Goal: Task Accomplishment & Management: Manage account settings

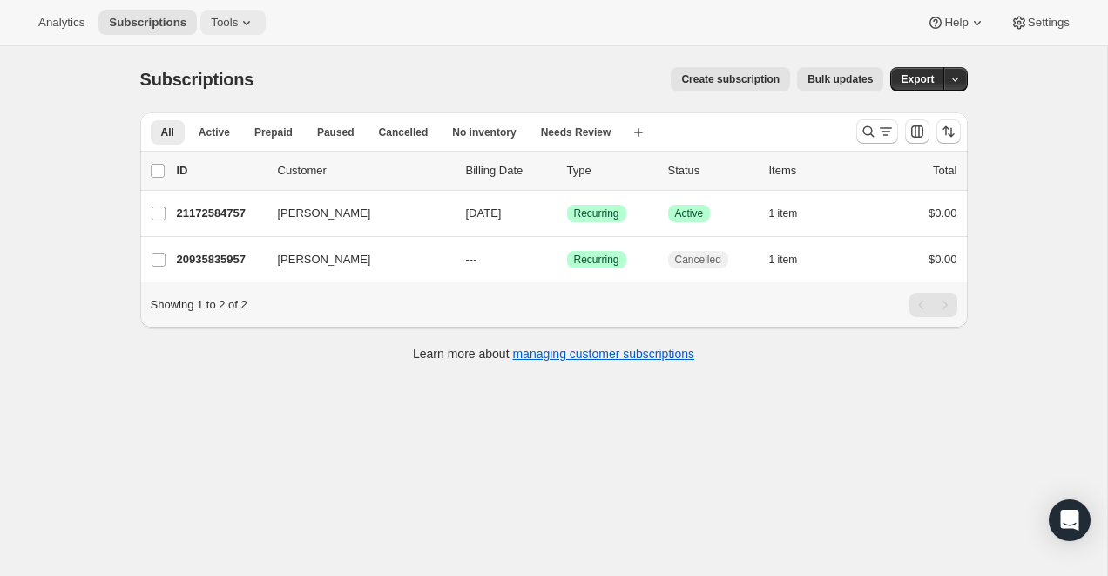
click at [255, 20] on icon at bounding box center [246, 22] width 17 height 17
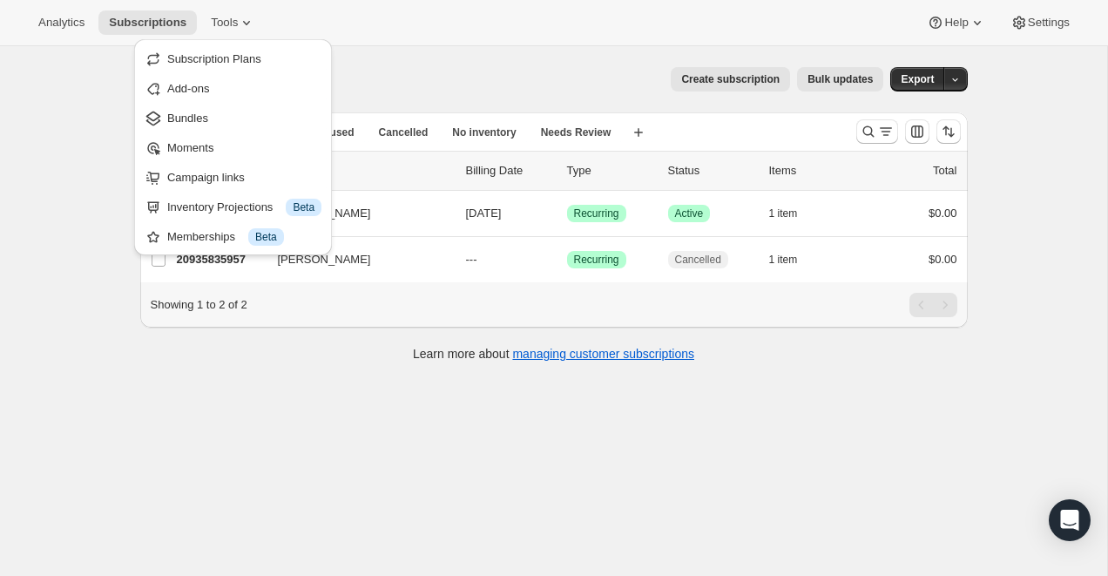
click at [403, 71] on div "Create subscription Bulk updates" at bounding box center [578, 79] width 609 height 24
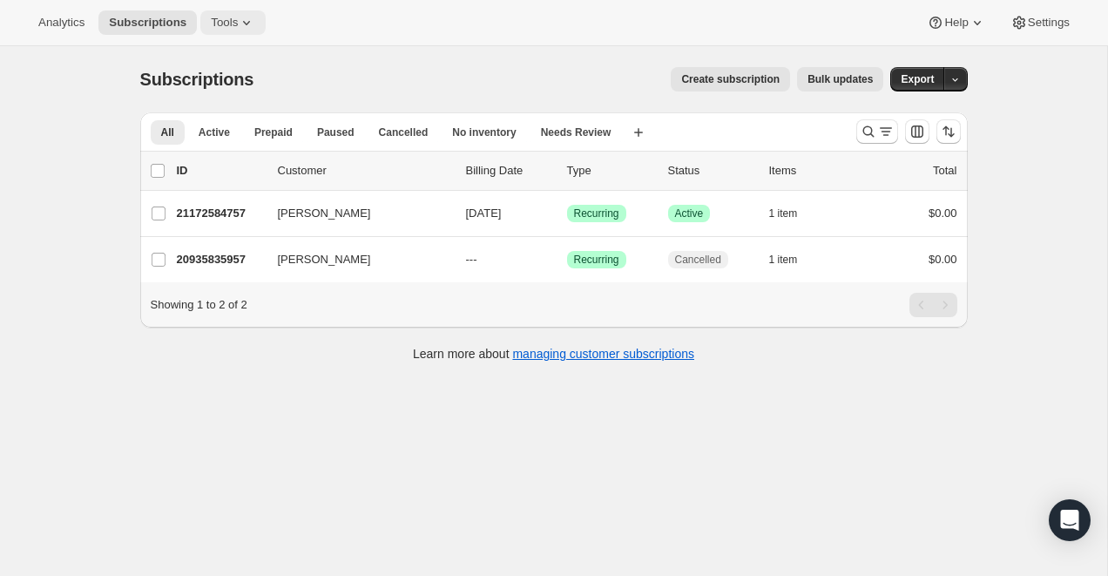
click at [247, 14] on icon at bounding box center [246, 22] width 17 height 17
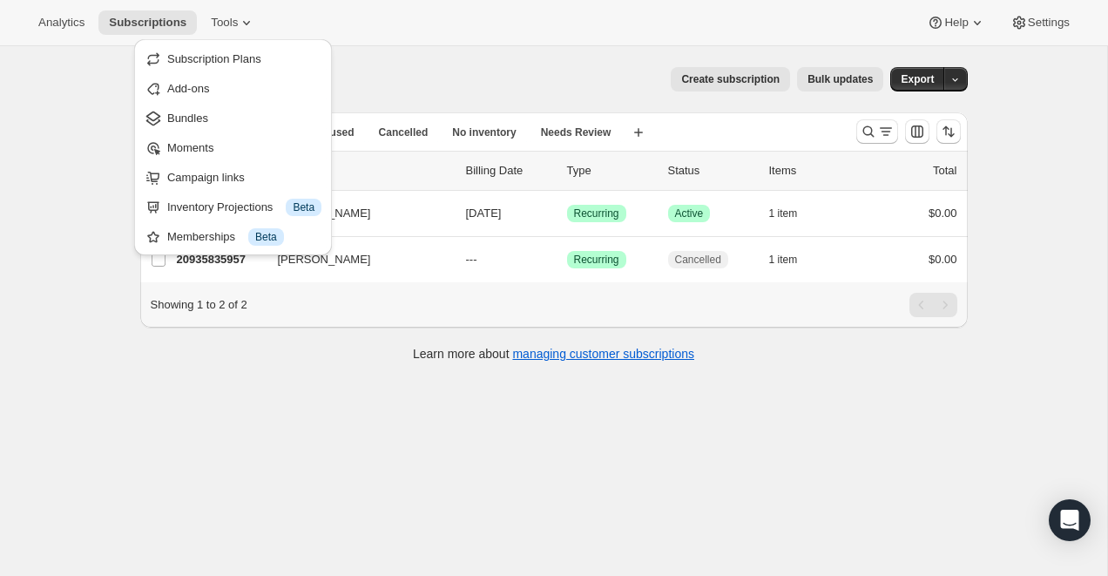
click at [385, 57] on div "Subscriptions. This page is ready Subscriptions Create subscription Bulk update…" at bounding box center [554, 79] width 828 height 66
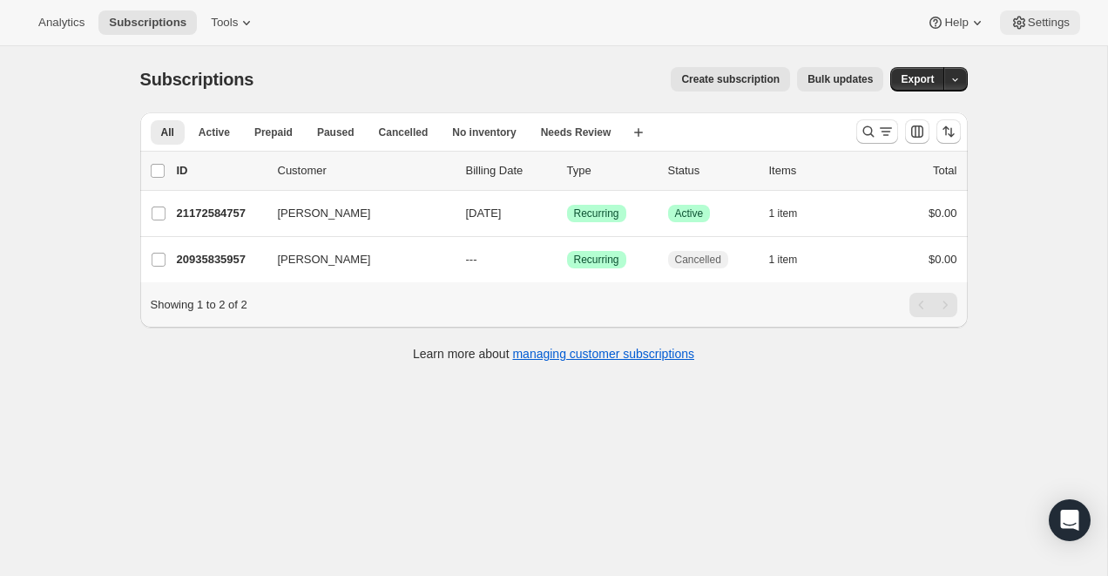
click at [1027, 34] on button "Settings" at bounding box center [1040, 22] width 80 height 24
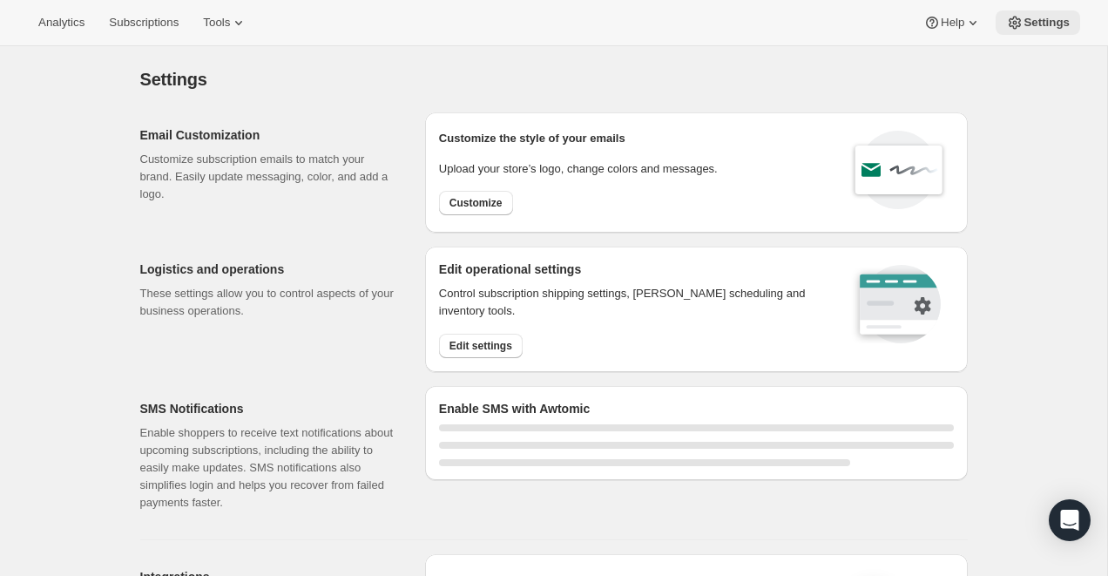
select select "22:00"
select select "09:00"
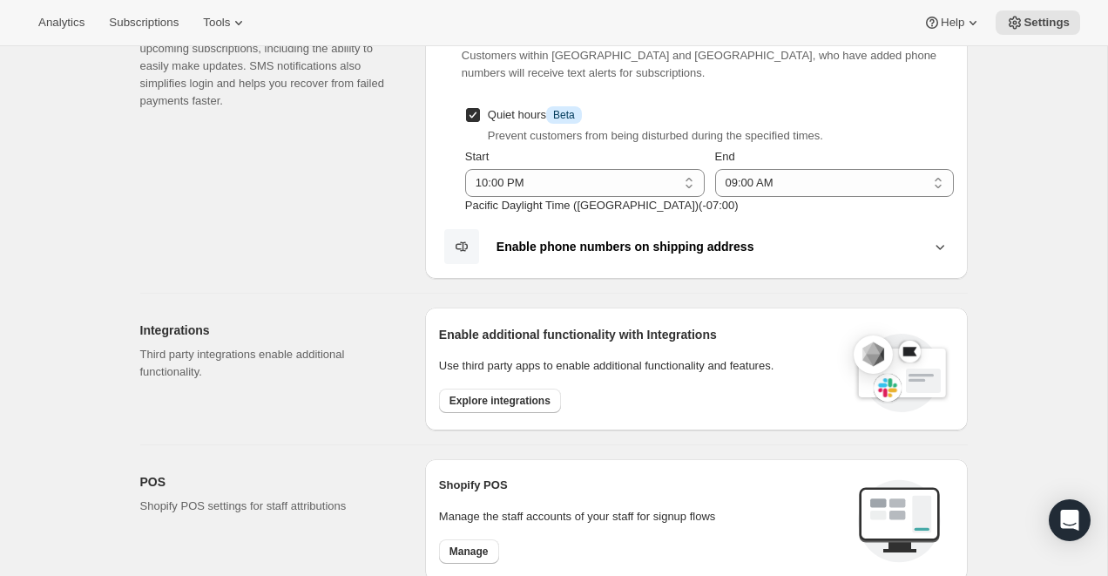
scroll to position [412, 0]
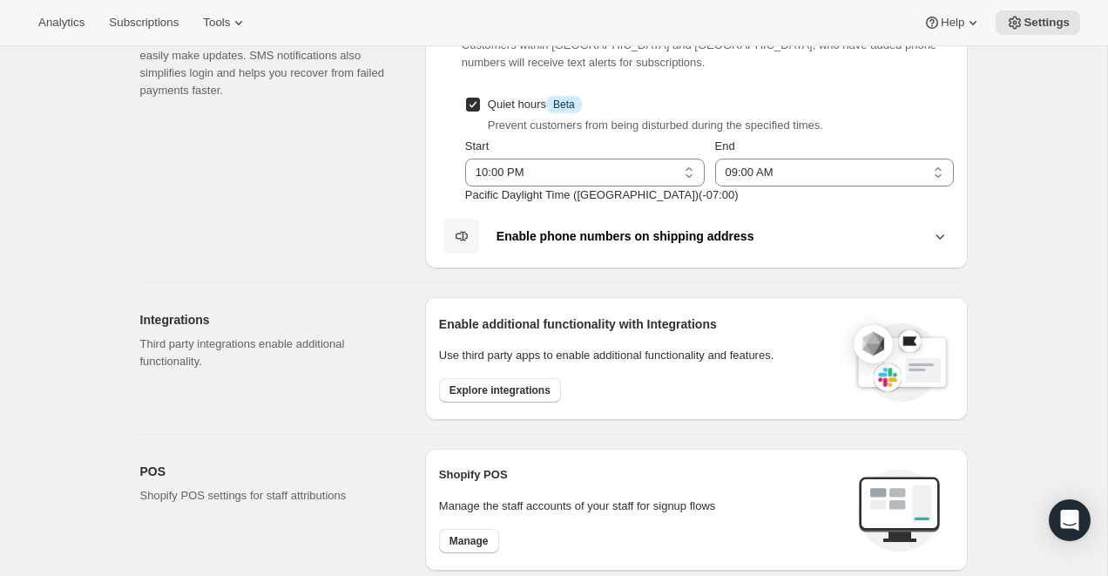
click at [940, 233] on icon at bounding box center [940, 235] width 17 height 17
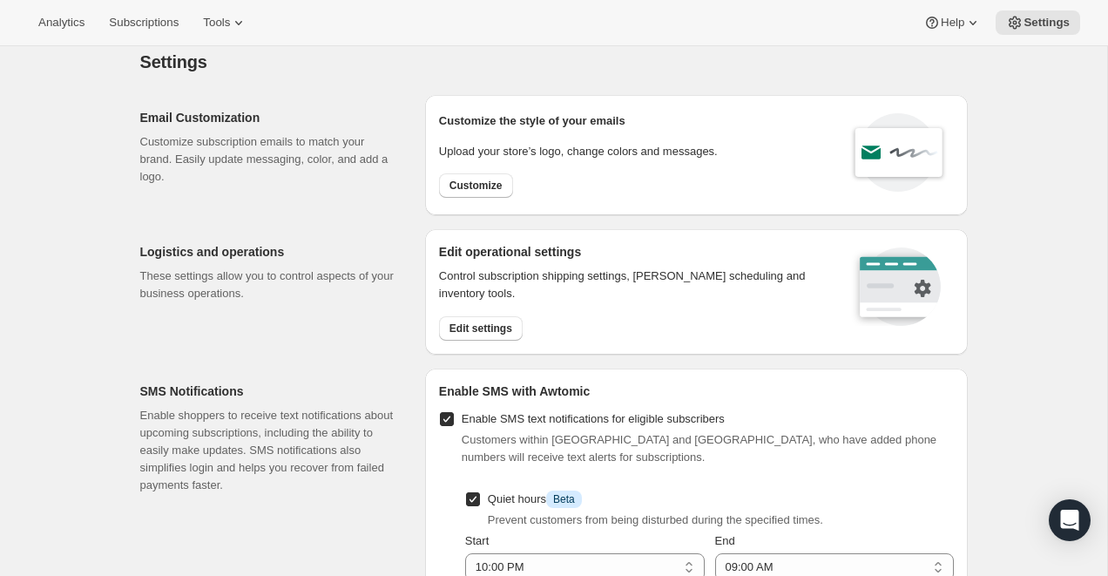
scroll to position [0, 0]
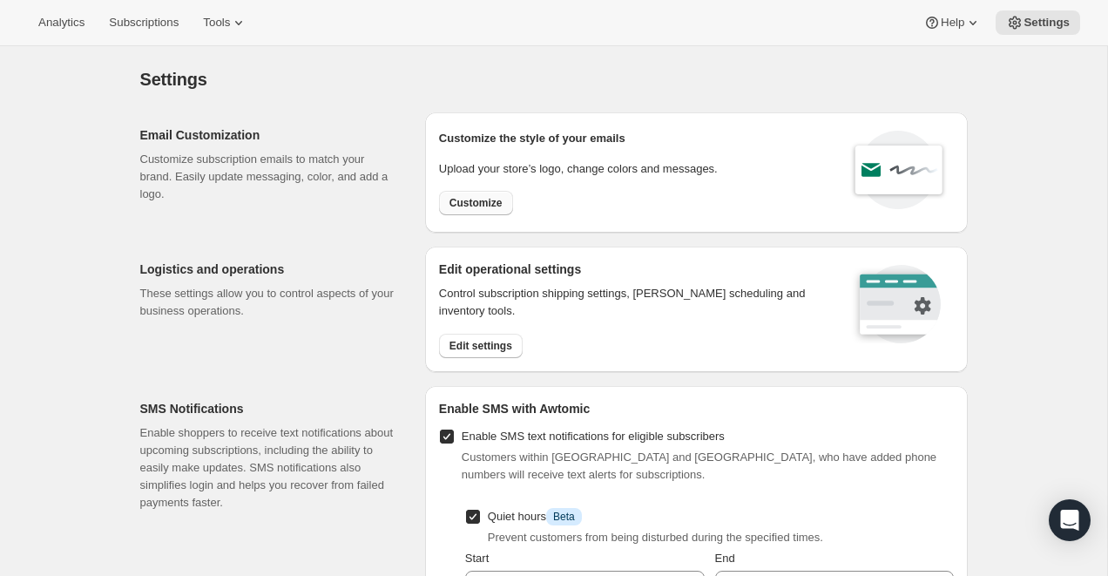
click at [481, 207] on span "Customize" at bounding box center [476, 203] width 53 height 14
select select "subscriptionMessage"
select select "5"
select select "15"
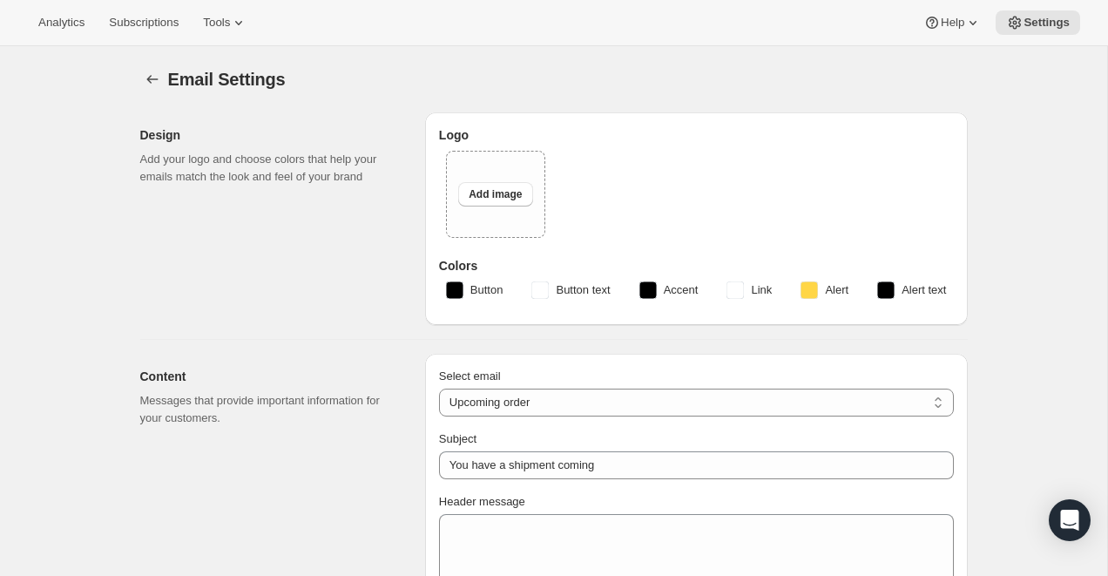
type input "Silver Oak Cellars"
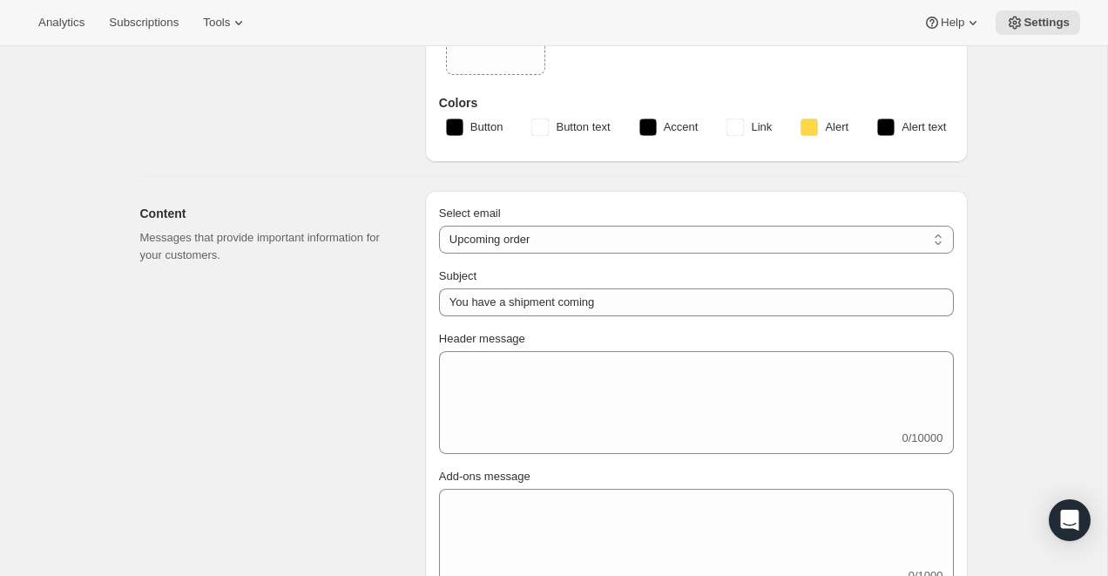
scroll to position [197, 0]
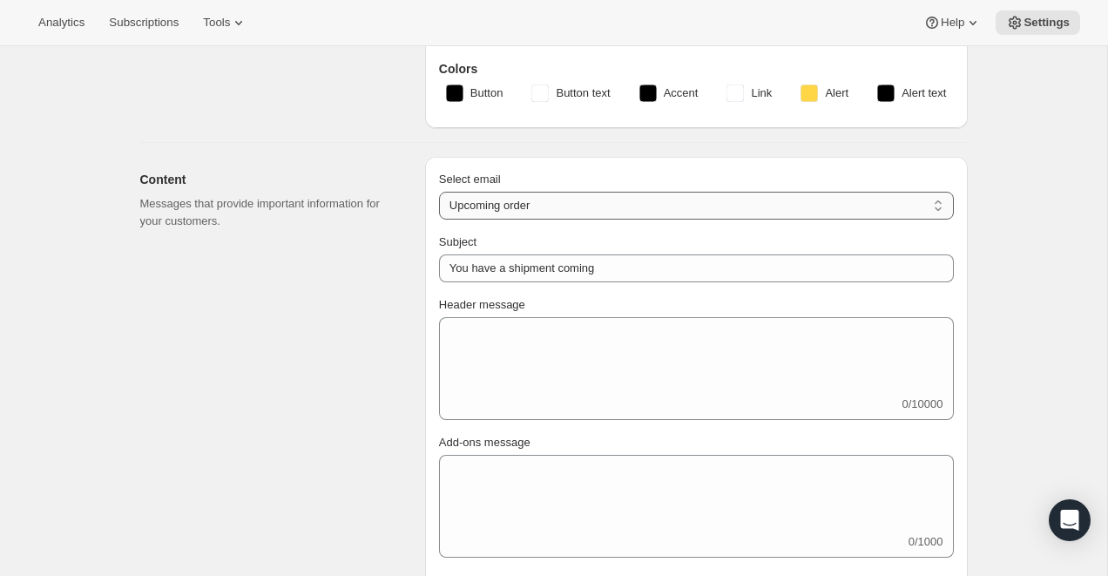
click at [932, 203] on select "New subscription Upcoming order Failed payment Delayed subscription (inventory …" at bounding box center [696, 206] width 515 height 28
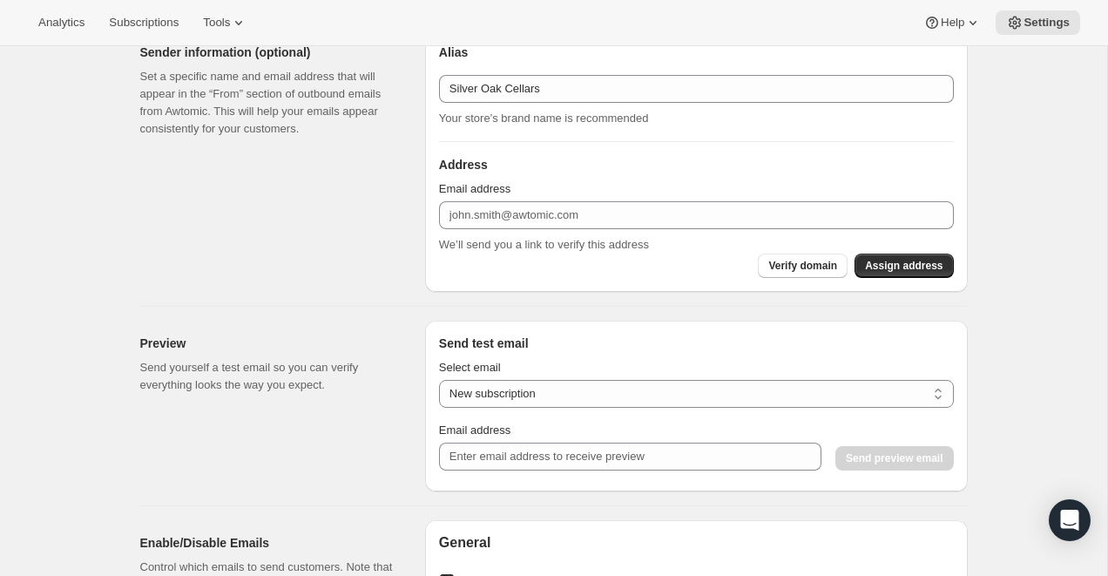
scroll to position [1076, 0]
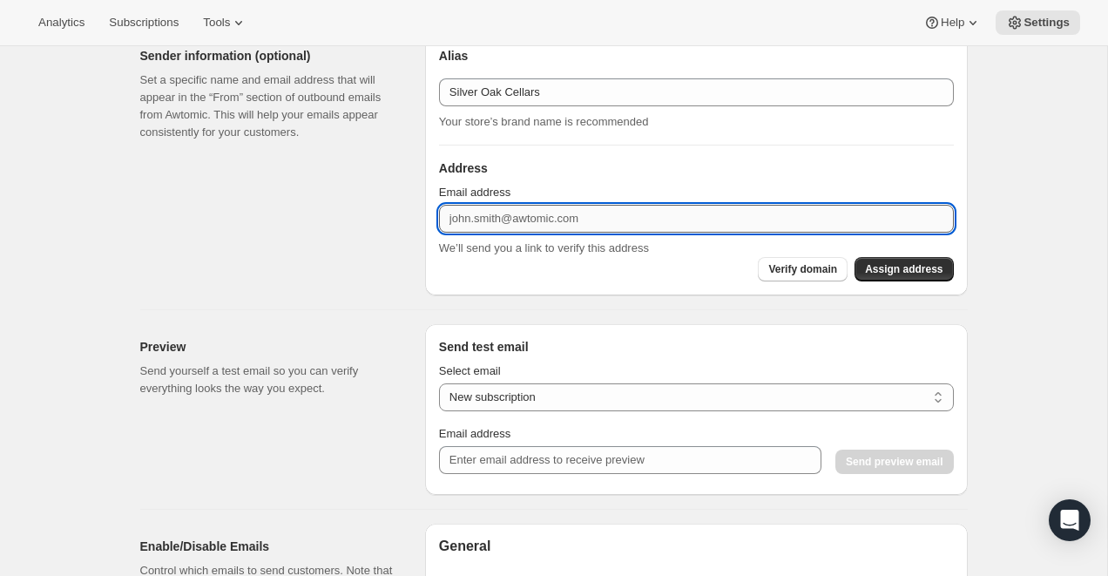
click at [783, 215] on input "Email address" at bounding box center [696, 219] width 515 height 28
type input "[EMAIL_ADDRESS][DOMAIN_NAME]"
click at [873, 271] on span "Assign address" at bounding box center [904, 269] width 78 height 14
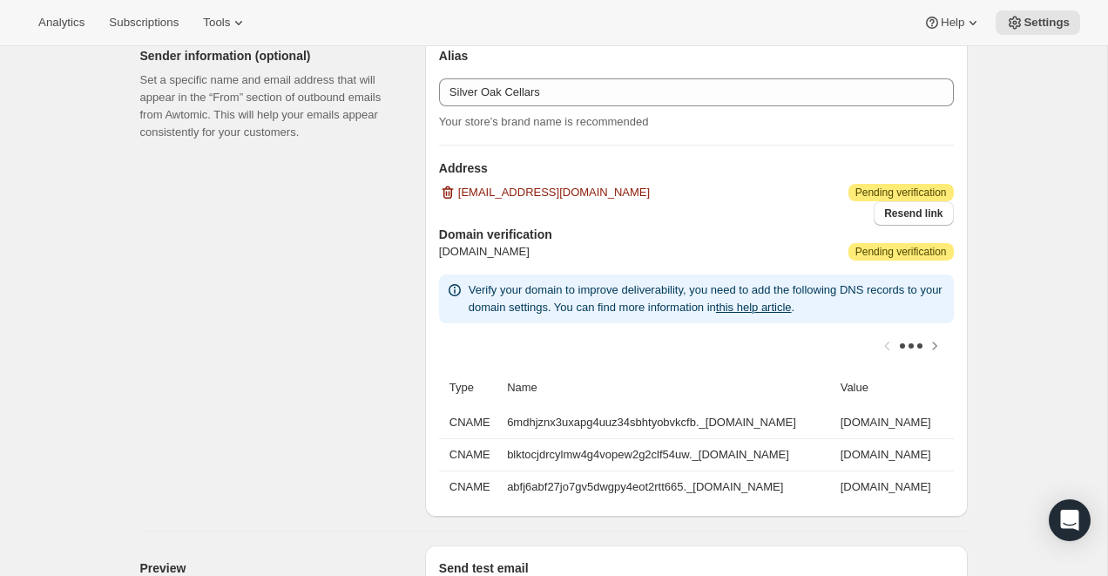
click at [987, 211] on div "Email Settings. This page is ready Email Settings Design Add your logo and choo…" at bounding box center [554, 281] width 870 height 2622
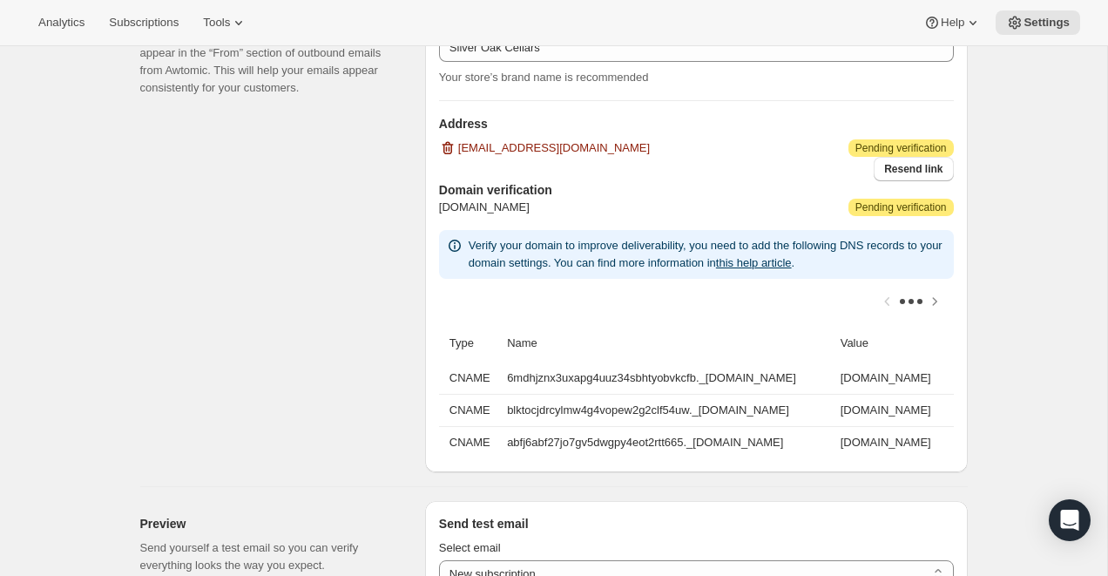
scroll to position [1124, 0]
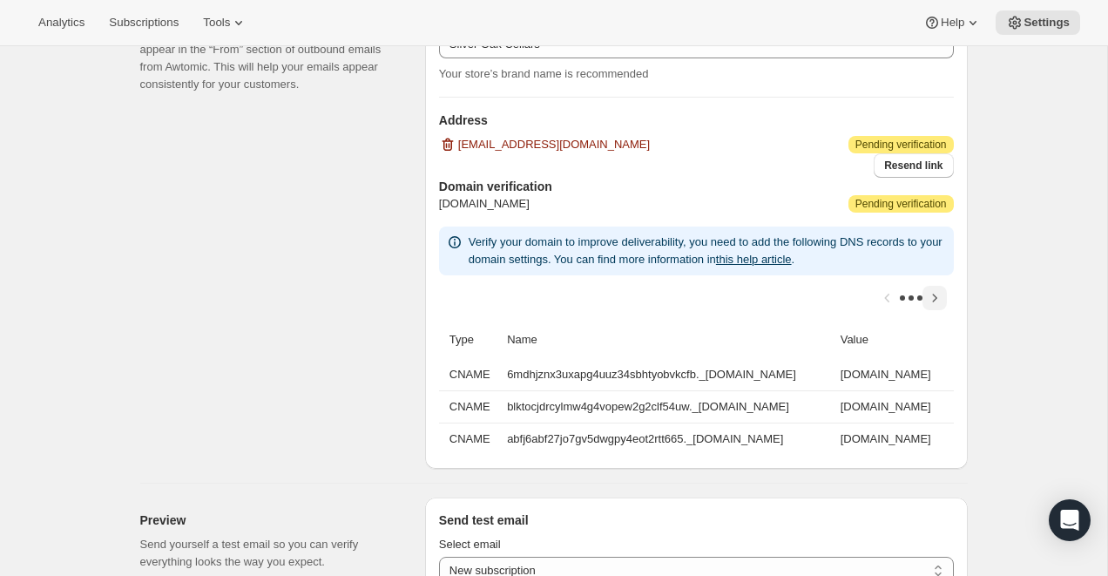
click at [939, 296] on icon "Scroll table right one column" at bounding box center [934, 297] width 17 height 17
click at [939, 297] on icon "Scroll table right one column" at bounding box center [934, 297] width 17 height 17
click at [939, 297] on div at bounding box center [696, 297] width 515 height 45
click at [887, 297] on icon "Scroll table left one column" at bounding box center [887, 297] width 17 height 17
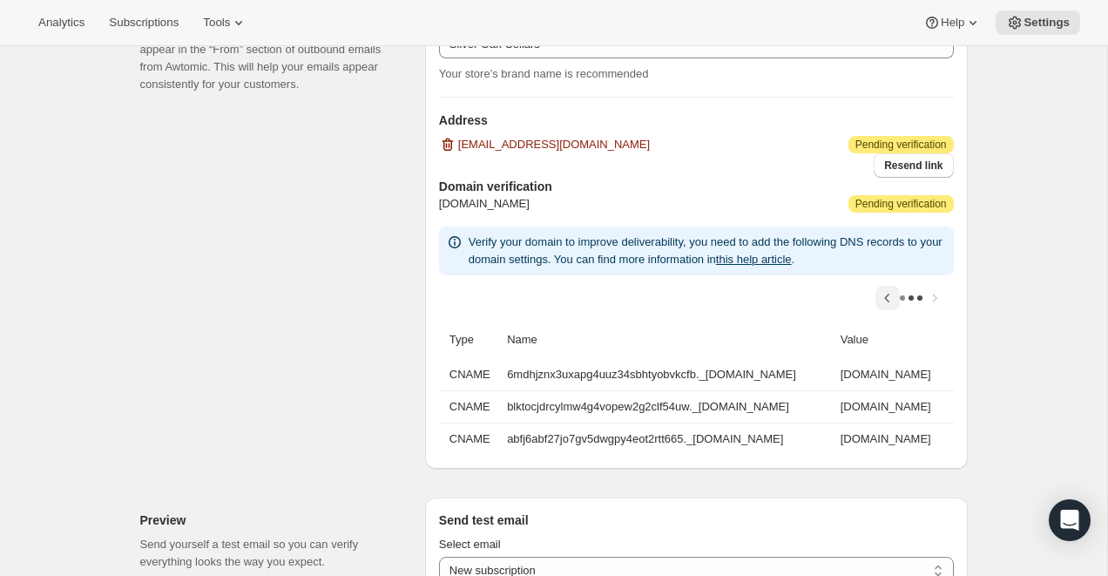
scroll to position [0, 2]
click at [887, 297] on div at bounding box center [696, 297] width 515 height 45
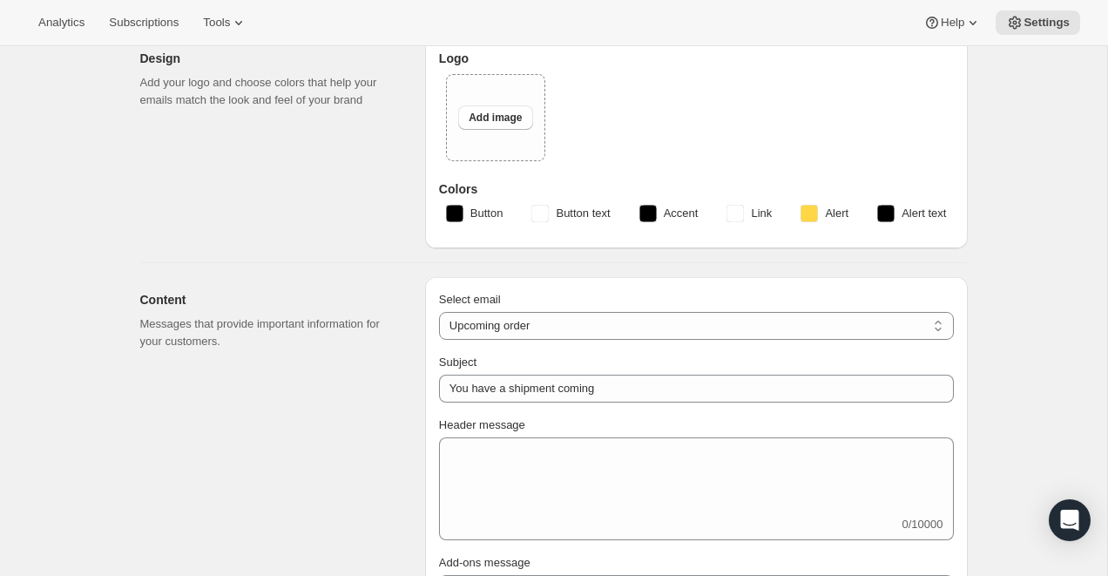
scroll to position [85, 0]
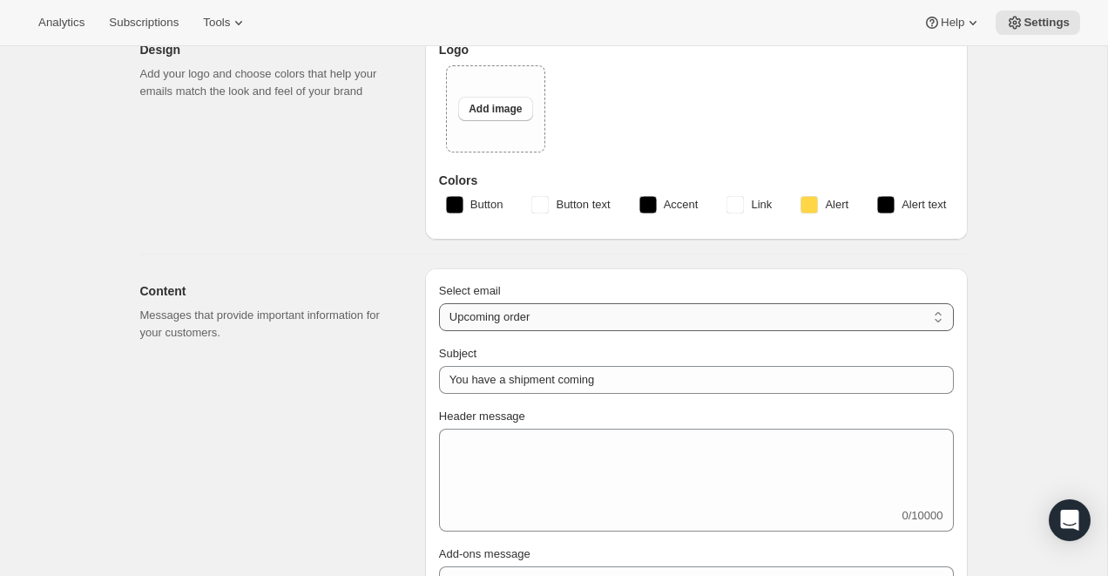
click at [507, 308] on select "New subscription Upcoming order Failed payment Delayed subscription (inventory …" at bounding box center [696, 317] width 515 height 28
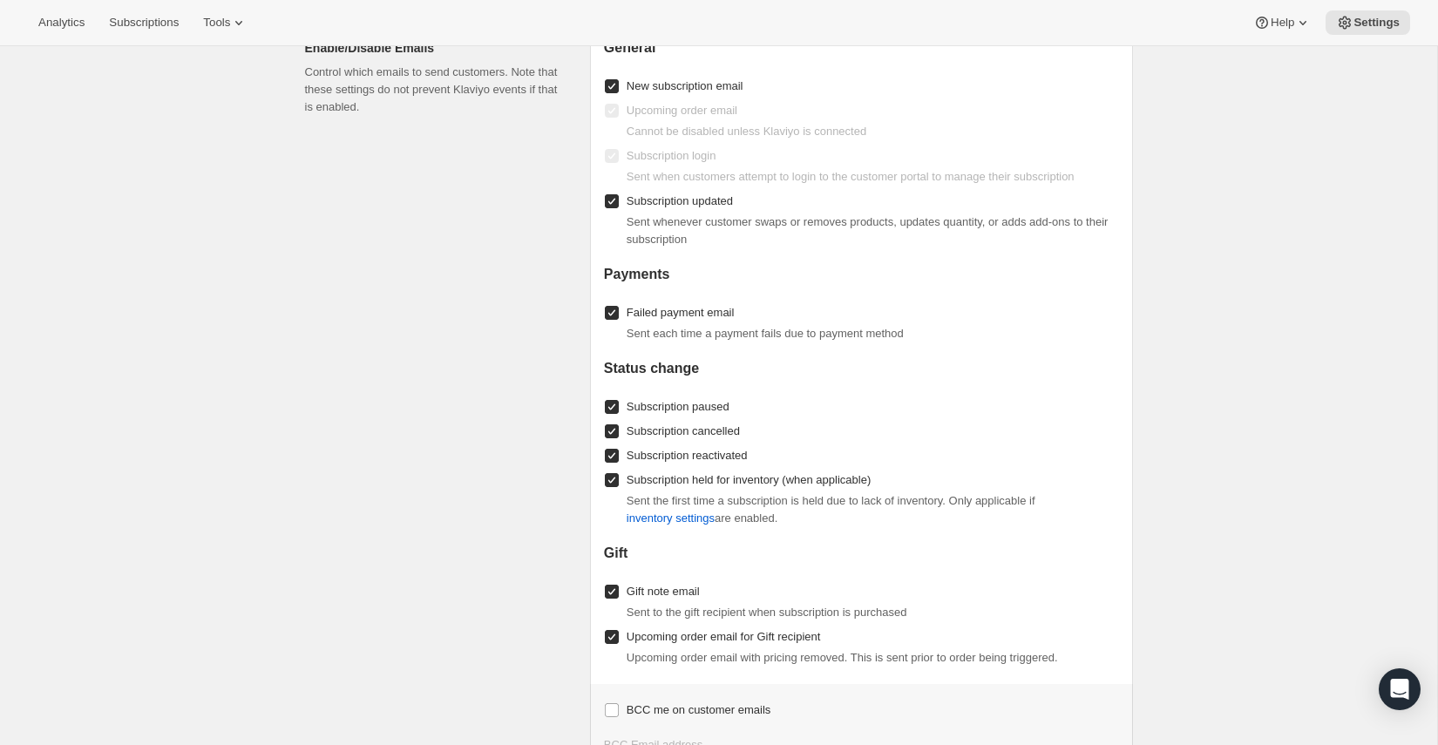
scroll to position [1791, 0]
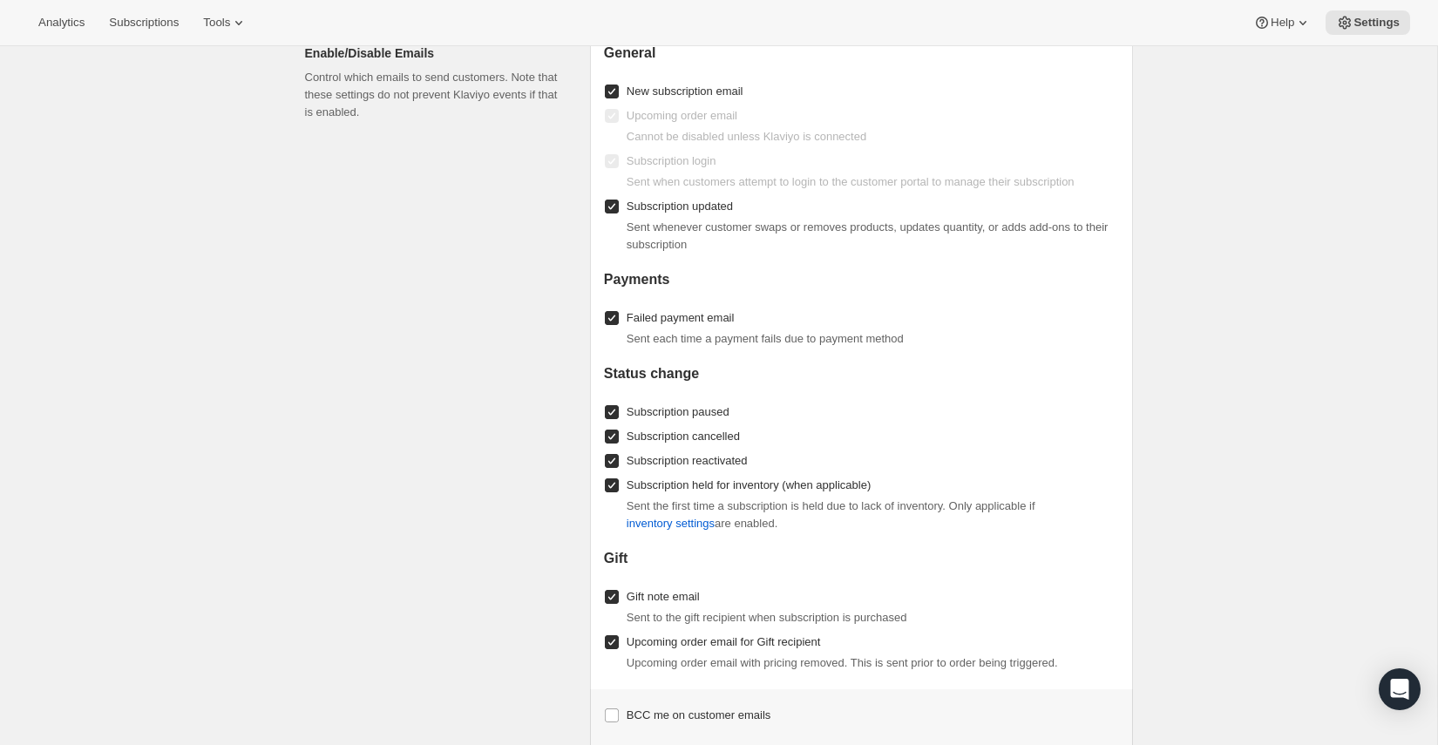
click at [612, 486] on input "Subscription held for inventory (when applicable)" at bounding box center [612, 485] width 14 height 14
checkbox input "false"
drag, startPoint x: 765, startPoint y: 87, endPoint x: 628, endPoint y: 83, distance: 136.9
click at [628, 83] on div "General New subscription email Upcoming order email Cannot be disabled unless K…" at bounding box center [861, 359] width 515 height 631
copy span "New subscription email"
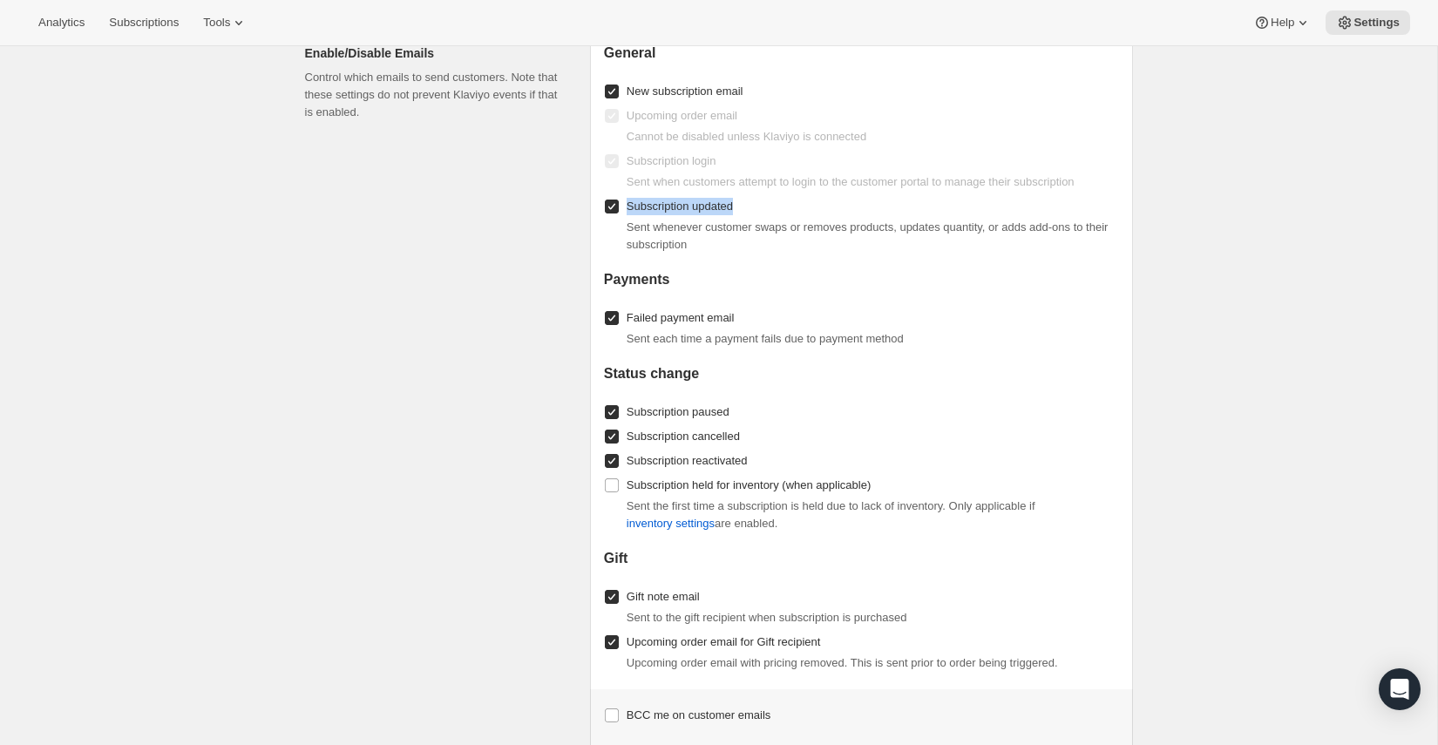
drag, startPoint x: 752, startPoint y: 200, endPoint x: 627, endPoint y: 192, distance: 125.7
click at [627, 194] on div "Subscription updated Sent whenever customer swaps or removes products, updates …" at bounding box center [861, 223] width 515 height 59
copy span "Subscription updated"
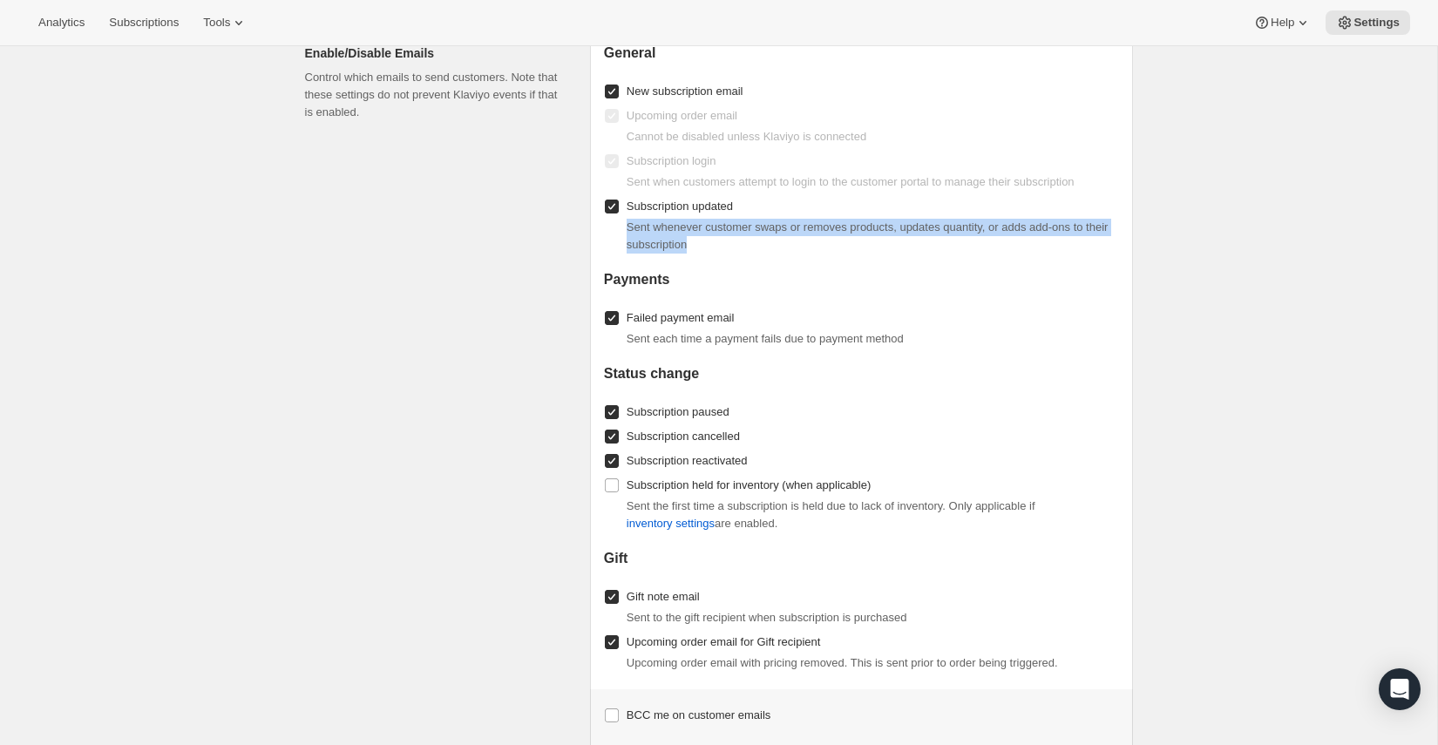
drag, startPoint x: 735, startPoint y: 242, endPoint x: 627, endPoint y: 227, distance: 109.1
click at [627, 227] on div "Sent whenever customer swaps or removes products, updates quantity, or adds add…" at bounding box center [873, 236] width 492 height 35
copy span "Sent whenever customer swaps or removes products, updates quantity, or adds add…"
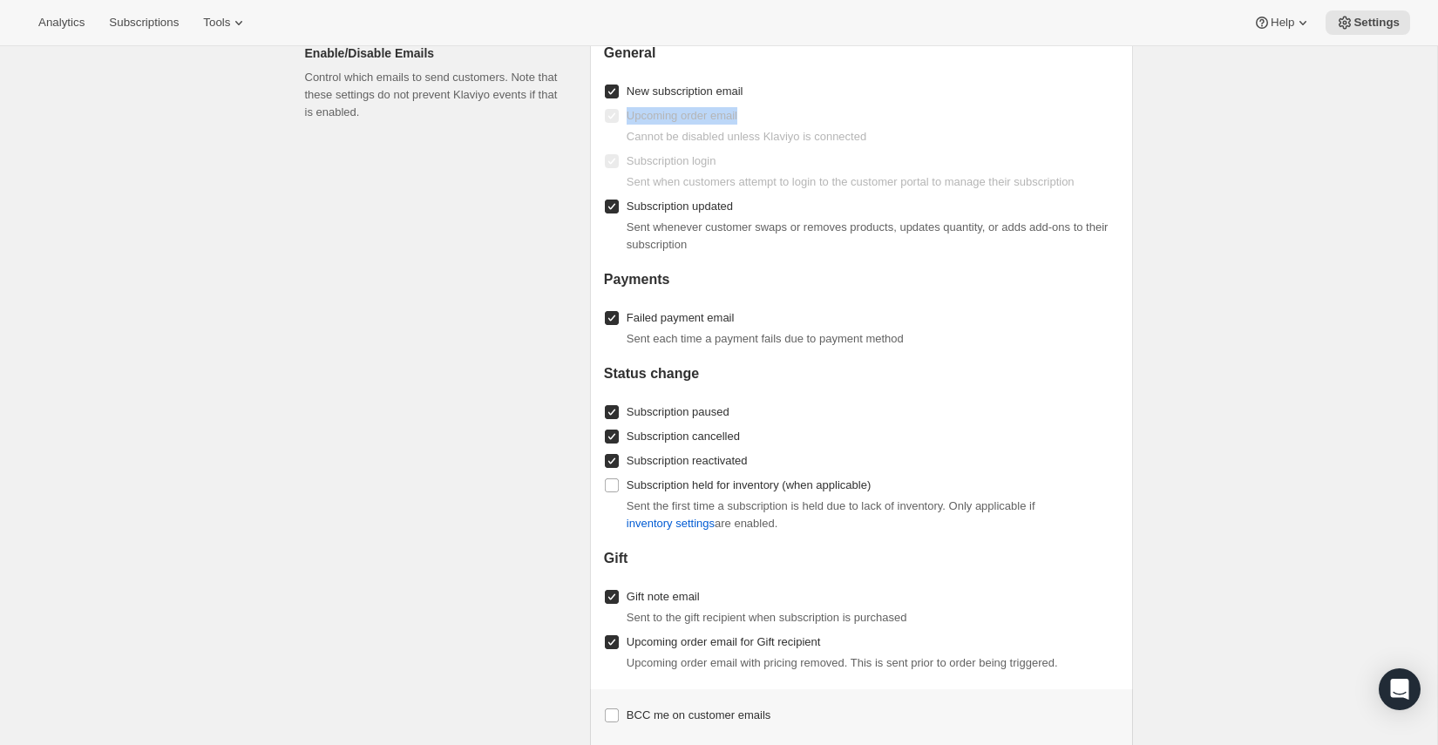
drag, startPoint x: 758, startPoint y: 112, endPoint x: 629, endPoint y: 119, distance: 129.1
click at [629, 119] on div "Upcoming order email Cannot be disabled unless [PERSON_NAME] is connected" at bounding box center [861, 125] width 515 height 42
copy span "Upcoming order email"
drag, startPoint x: 882, startPoint y: 127, endPoint x: 625, endPoint y: 132, distance: 257.1
click at [625, 132] on div "Cannot be disabled unless Klaviyo is connected" at bounding box center [861, 136] width 515 height 17
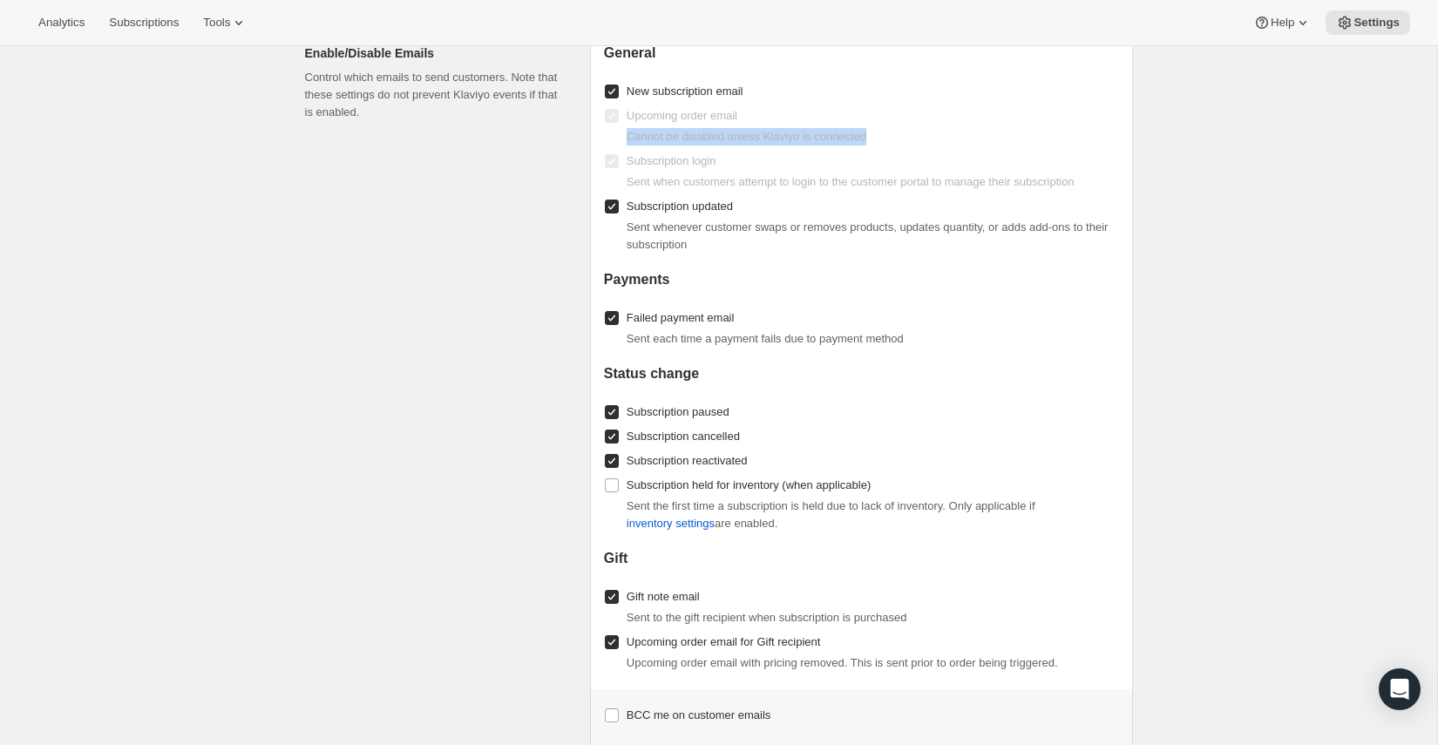
copy span "Cannot be disabled unless Klaviyo is connected"
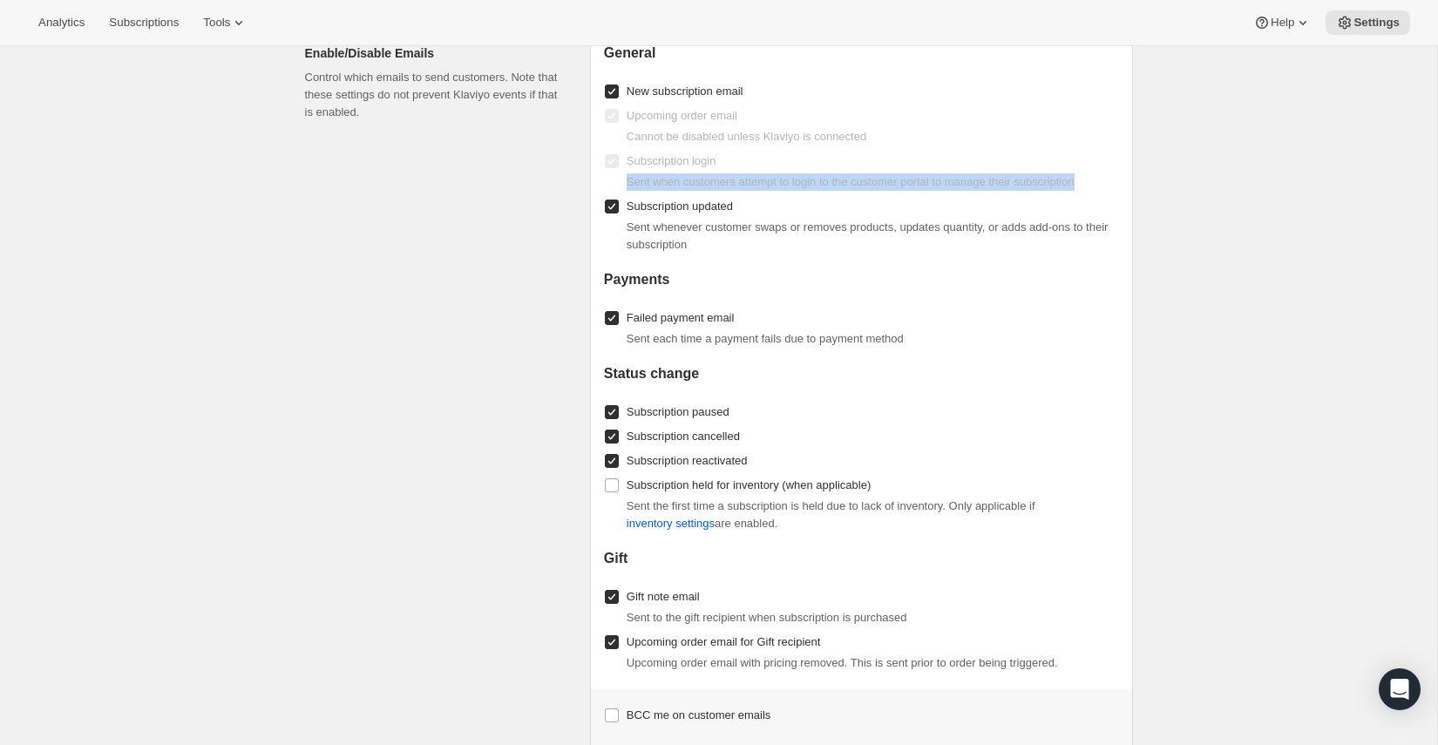
drag, startPoint x: 1112, startPoint y: 174, endPoint x: 622, endPoint y: 173, distance: 489.7
click at [622, 173] on div "Sent when customers attempt to login to the customer portal to manage their sub…" at bounding box center [861, 181] width 515 height 17
copy span "Sent when customers attempt to login to the customer portal to manage their sub…"
click at [772, 156] on div "Subscription login Sent when customers attempt to login to the customer portal …" at bounding box center [861, 170] width 515 height 42
drag, startPoint x: 731, startPoint y: 156, endPoint x: 625, endPoint y: 161, distance: 106.4
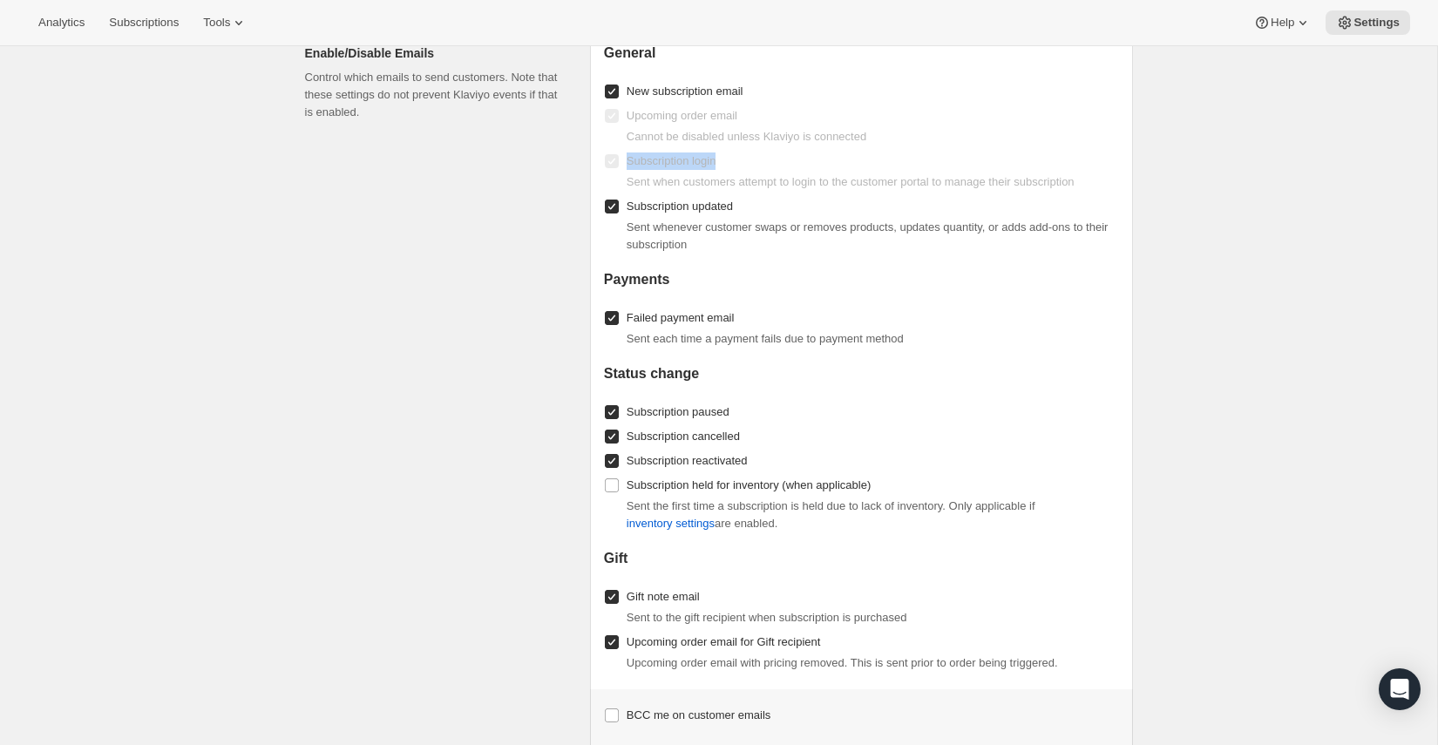
click at [625, 161] on div "Subscription login Sent when customers attempt to login to the customer portal …" at bounding box center [861, 170] width 515 height 42
copy span "Subscription login"
drag, startPoint x: 1115, startPoint y: 175, endPoint x: 612, endPoint y: 171, distance: 503.7
click at [612, 173] on div "Sent when customers attempt to login to the customer portal to manage their sub…" at bounding box center [861, 181] width 515 height 17
copy span "Sent when customers attempt to login to the customer portal to manage their sub…"
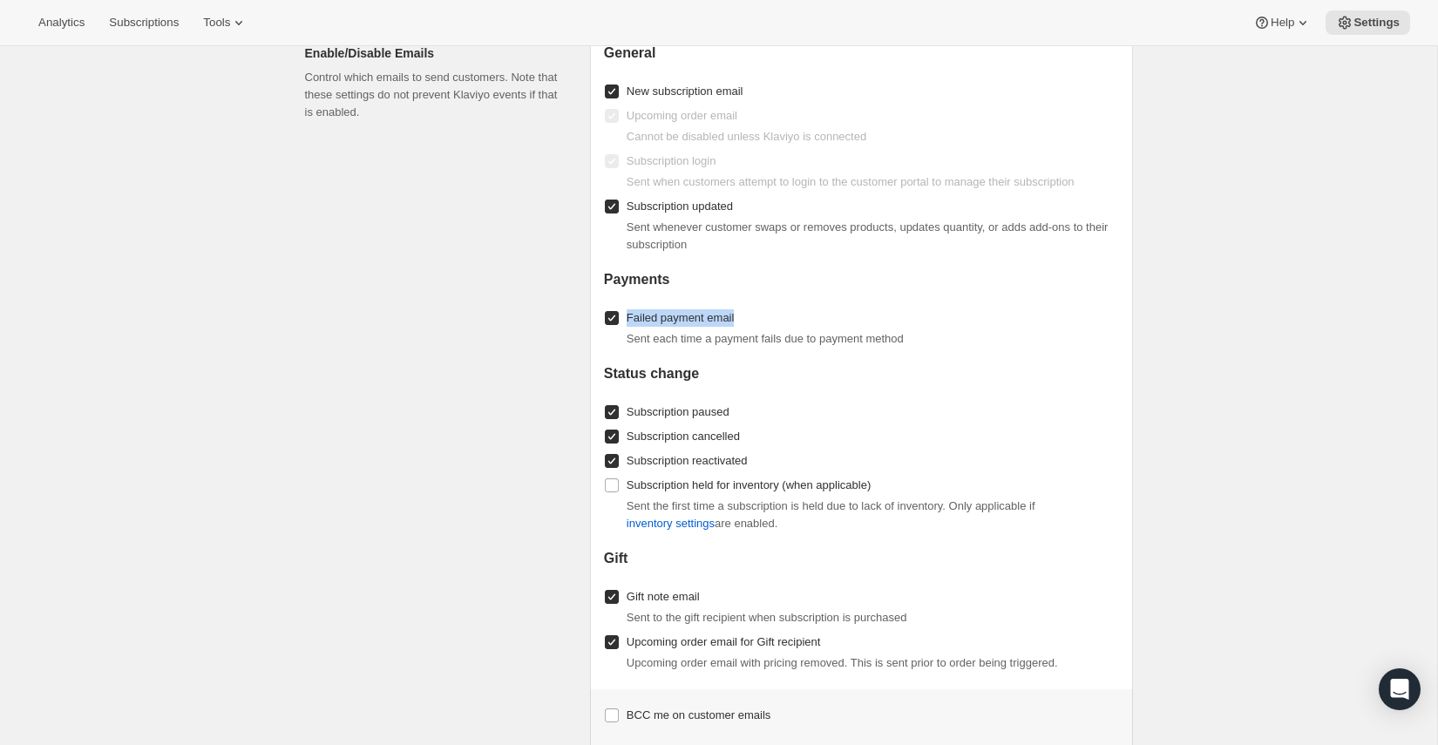
drag, startPoint x: 762, startPoint y: 314, endPoint x: 629, endPoint y: 312, distance: 133.3
click at [629, 312] on div "Failed payment email Sent each time a payment fails due to payment method" at bounding box center [861, 327] width 515 height 42
copy span "Failed payment email"
drag, startPoint x: 953, startPoint y: 336, endPoint x: 627, endPoint y: 339, distance: 325.9
click at [625, 339] on div "Sent each time a payment fails due to payment method" at bounding box center [861, 338] width 515 height 17
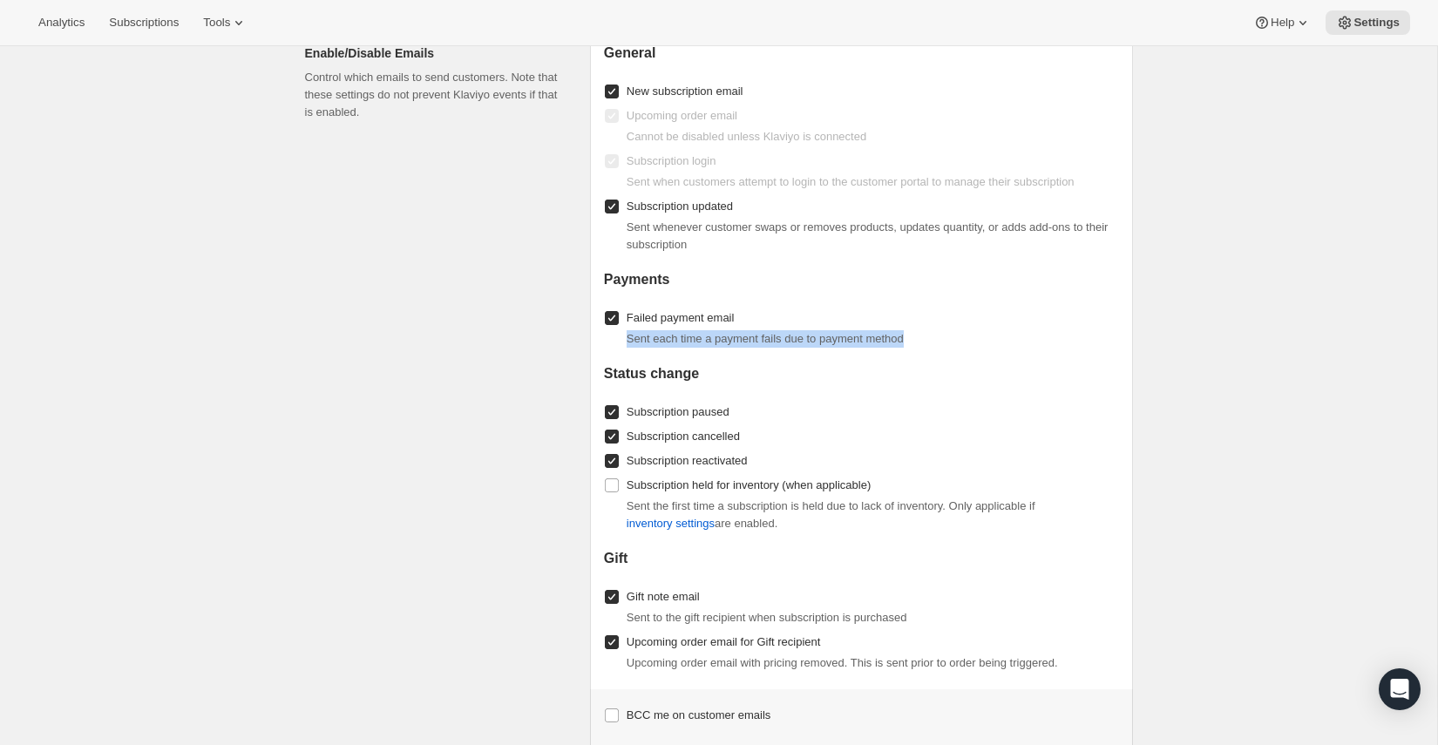
copy span "Sent each time a payment fails due to payment method"
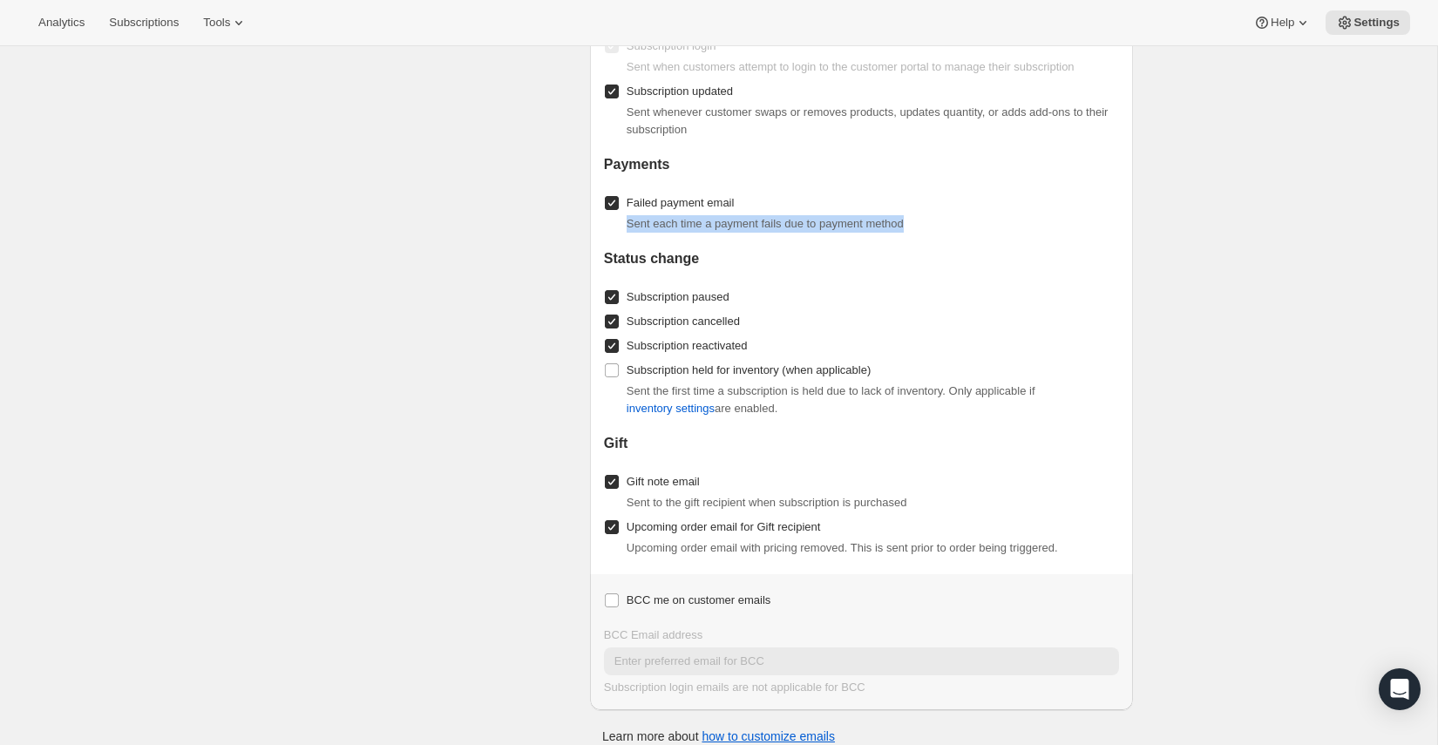
scroll to position [1919, 0]
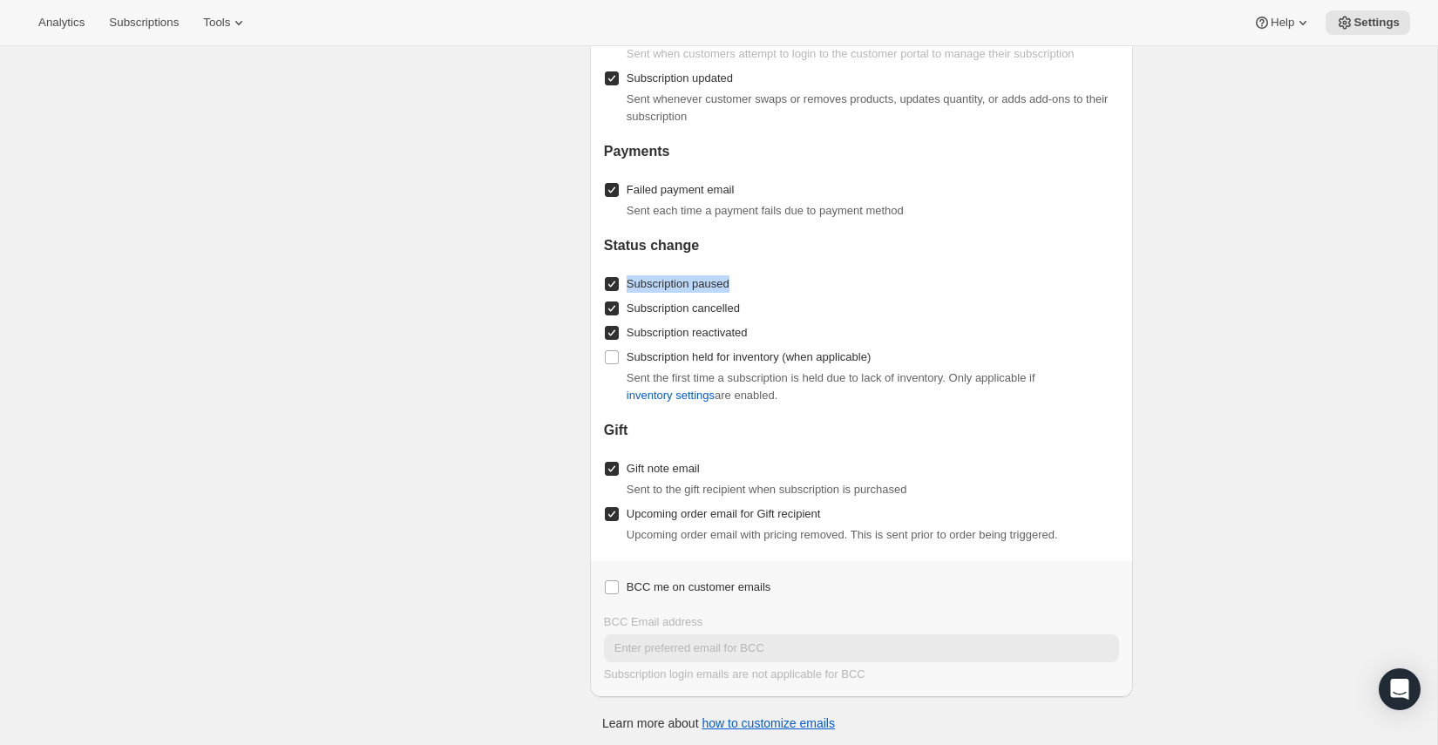
drag, startPoint x: 744, startPoint y: 281, endPoint x: 630, endPoint y: 279, distance: 114.2
click at [630, 279] on div "Subscription paused" at bounding box center [861, 284] width 515 height 24
drag, startPoint x: 777, startPoint y: 305, endPoint x: 626, endPoint y: 308, distance: 151.7
click at [626, 308] on div "Subscription cancelled" at bounding box center [861, 308] width 515 height 24
drag, startPoint x: 778, startPoint y: 328, endPoint x: 628, endPoint y: 329, distance: 149.9
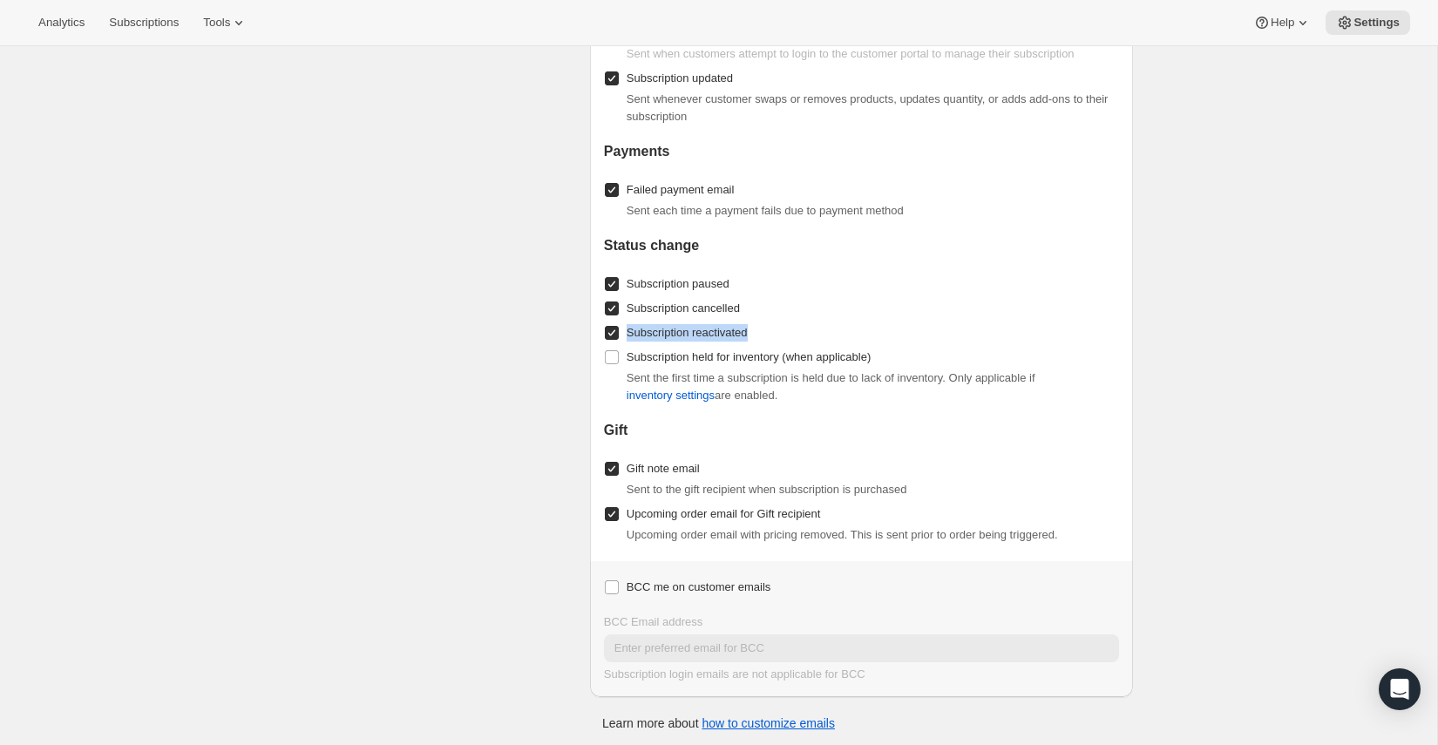
click at [628, 329] on div "Subscription reactivated" at bounding box center [861, 333] width 515 height 24
drag, startPoint x: 901, startPoint y: 346, endPoint x: 629, endPoint y: 352, distance: 271.9
click at [629, 352] on div "Subscription held for inventory (when applicable) Sent the first time a subscri…" at bounding box center [861, 374] width 515 height 59
drag, startPoint x: 812, startPoint y: 394, endPoint x: 624, endPoint y: 373, distance: 189.4
click at [624, 373] on div "Sent the first time a subscription is held due to lack of inventory. Only appli…" at bounding box center [861, 386] width 515 height 35
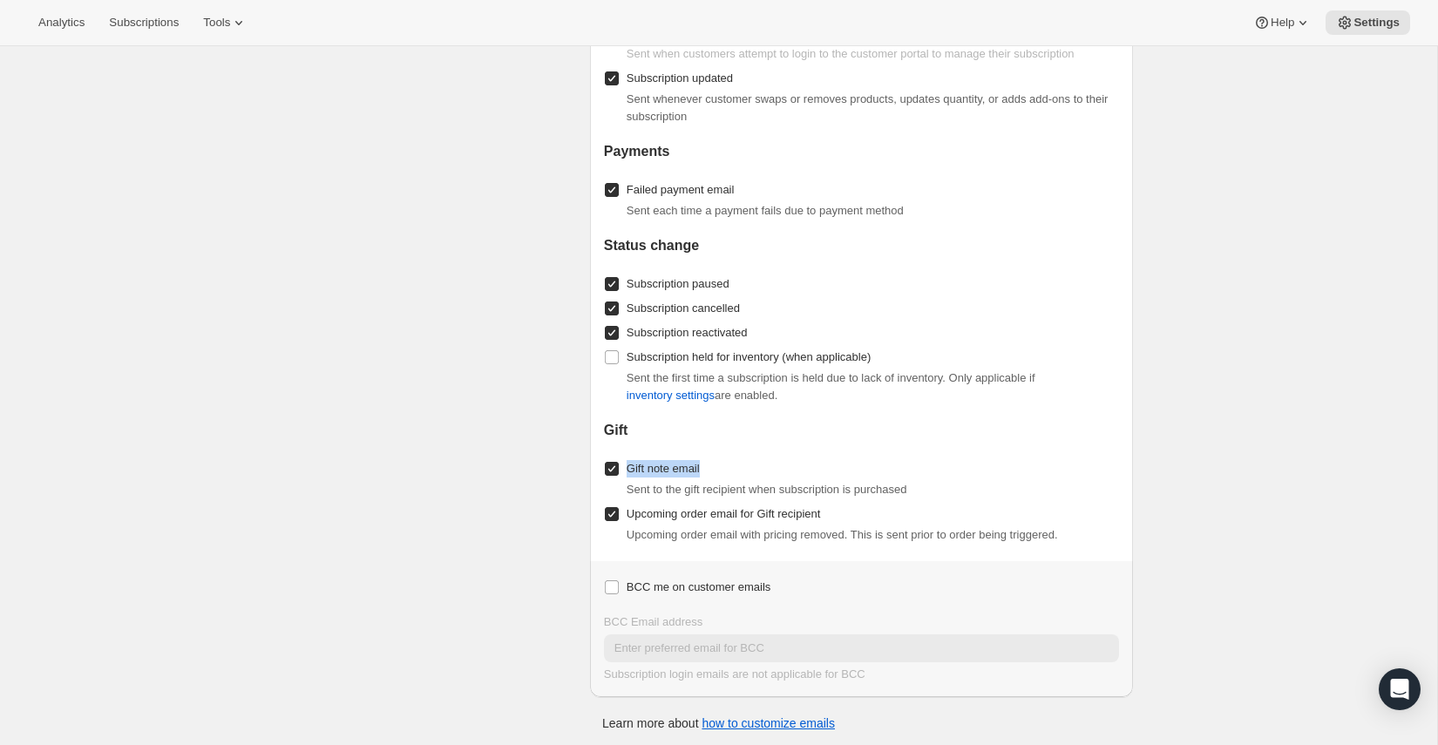
drag, startPoint x: 716, startPoint y: 468, endPoint x: 626, endPoint y: 467, distance: 90.6
click at [626, 467] on div "Gift note email Sent to the gift recipient when subscription is purchased" at bounding box center [861, 478] width 515 height 42
drag, startPoint x: 955, startPoint y: 486, endPoint x: 625, endPoint y: 487, distance: 330.3
click at [625, 487] on div "Sent to the gift recipient when subscription is purchased" at bounding box center [861, 489] width 515 height 17
drag, startPoint x: 851, startPoint y: 509, endPoint x: 628, endPoint y: 512, distance: 223.1
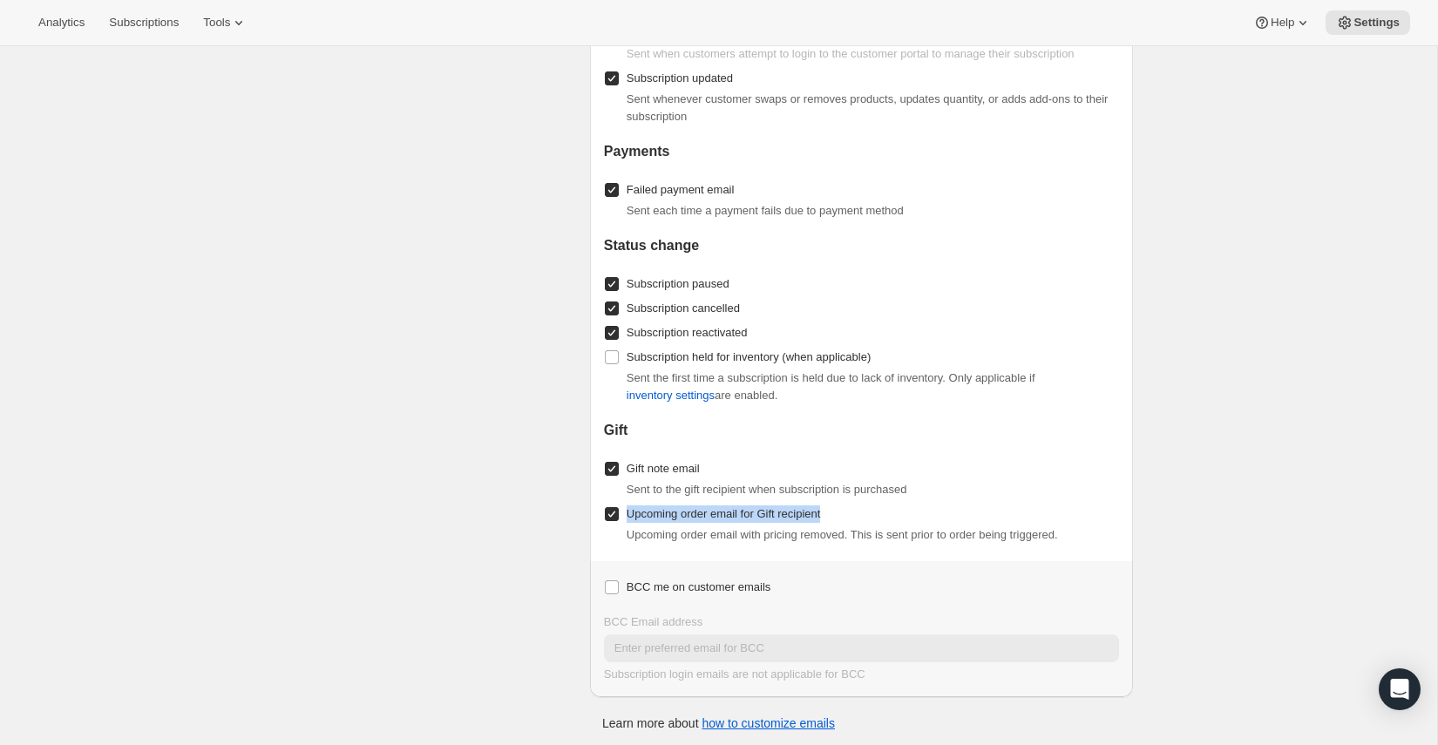
click at [628, 512] on div "Upcoming order email for Gift recipient Upcoming order email with pricing remov…" at bounding box center [861, 523] width 515 height 42
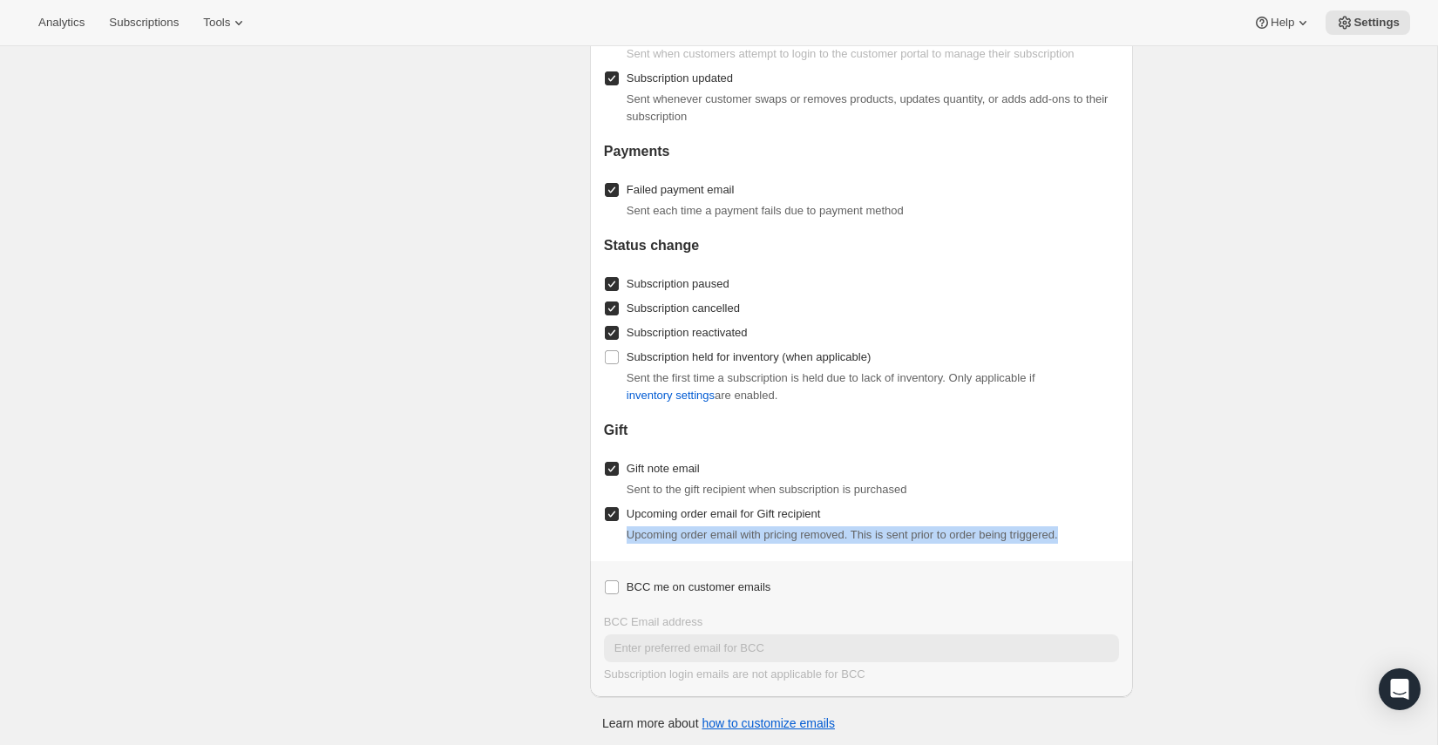
drag, startPoint x: 1101, startPoint y: 535, endPoint x: 618, endPoint y: 532, distance: 483.6
click at [618, 532] on div "Upcoming order email with pricing removed. This is sent prior to order being tr…" at bounding box center [861, 534] width 515 height 17
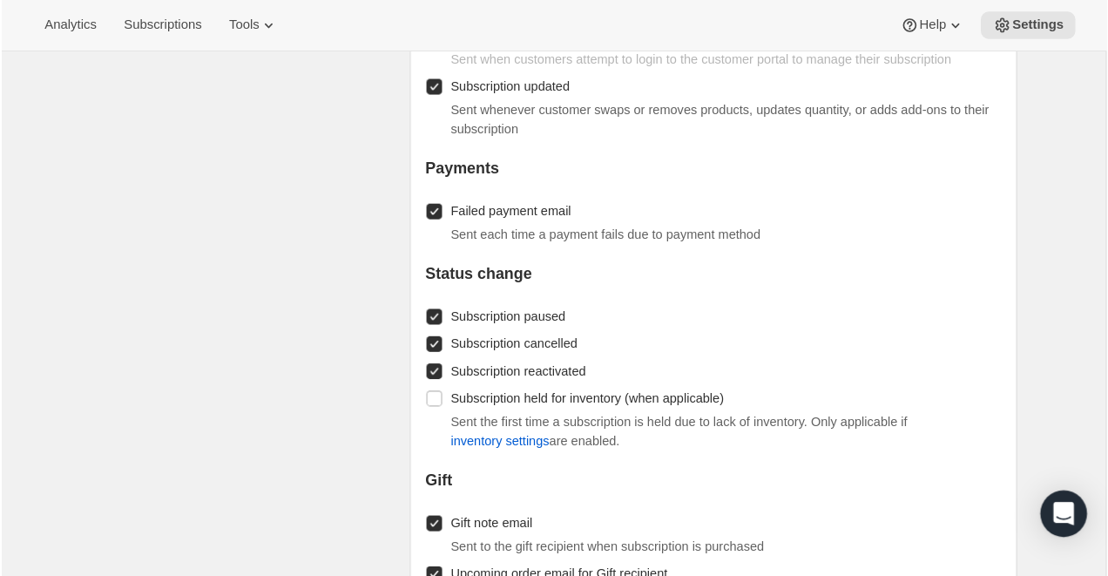
scroll to position [1920, 0]
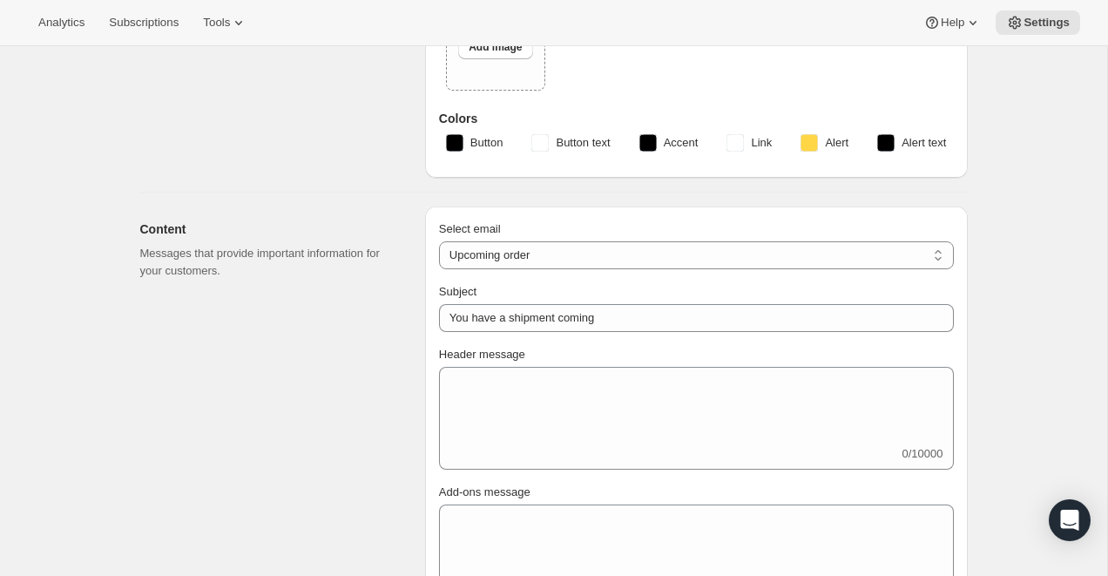
scroll to position [0, 0]
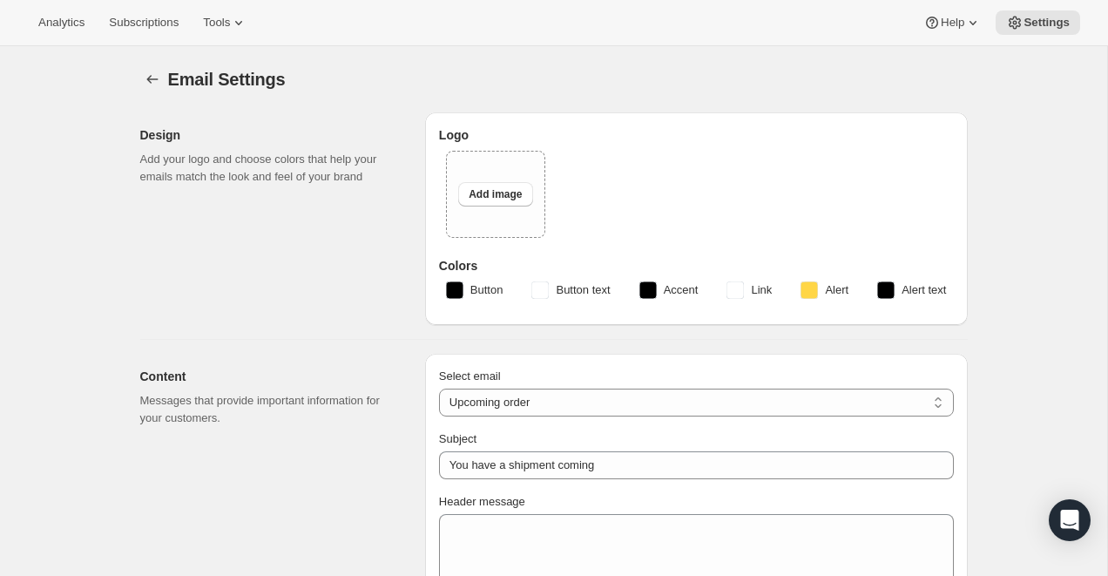
click at [574, 85] on div "Email Settings" at bounding box center [568, 79] width 800 height 24
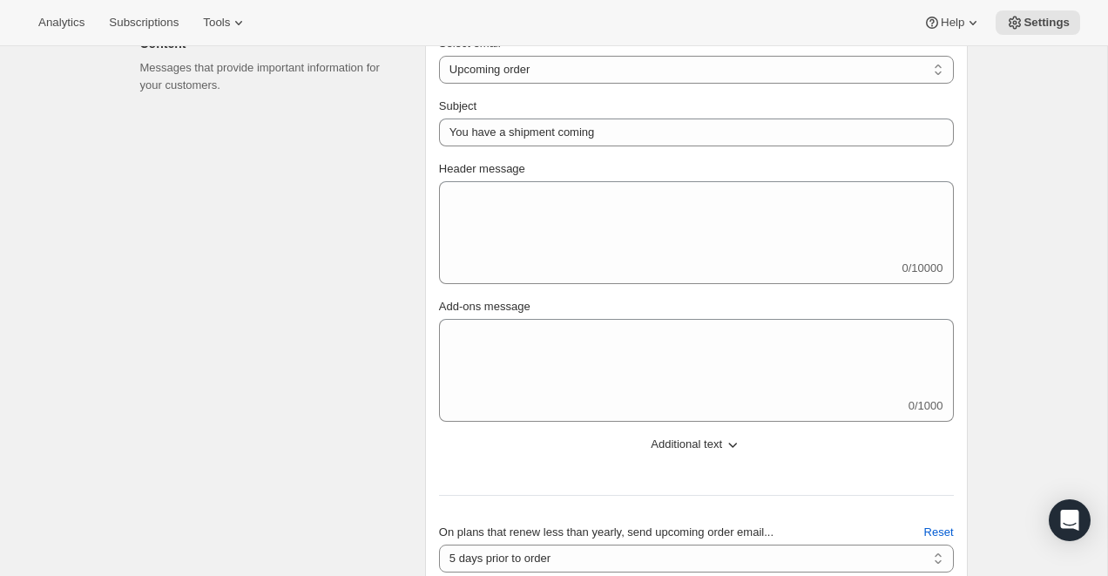
scroll to position [317, 0]
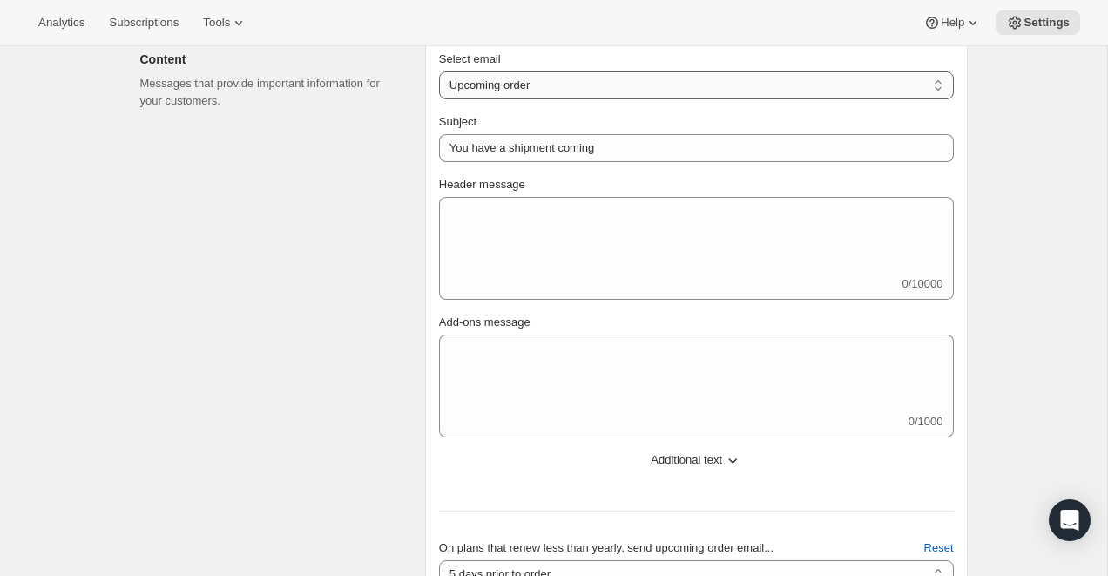
click at [857, 91] on select "New subscription Upcoming order Failed payment Delayed subscription (inventory …" at bounding box center [696, 85] width 515 height 28
select select "welcomeMessage"
click at [439, 71] on select "New subscription Upcoming order Failed payment Delayed subscription (inventory …" at bounding box center [696, 85] width 515 height 28
type input "Your new subscription"
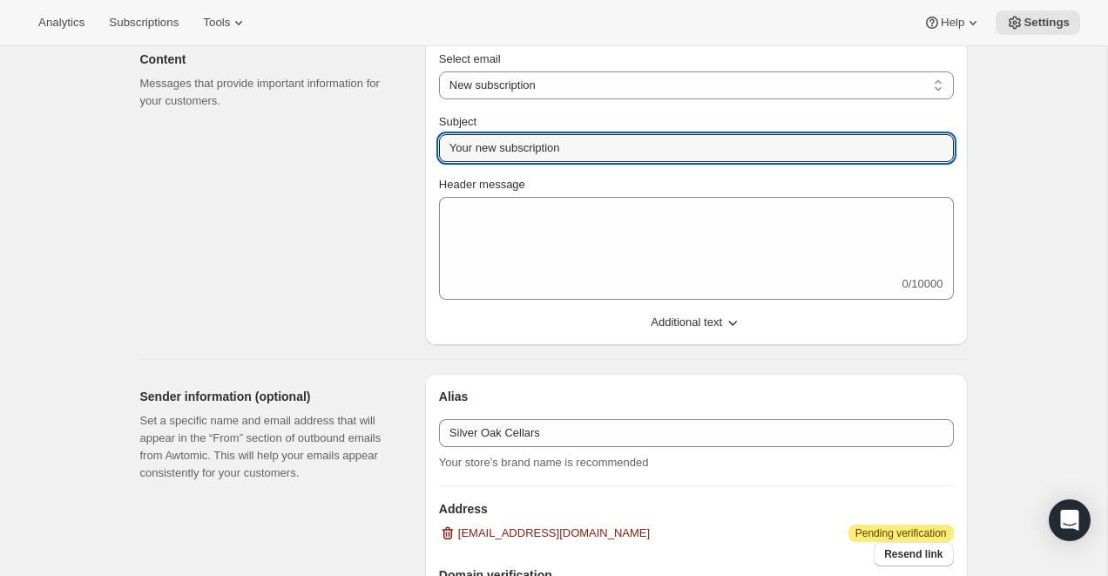
drag, startPoint x: 592, startPoint y: 144, endPoint x: 432, endPoint y: 141, distance: 159.5
click at [432, 141] on div "Select email New subscription Upcoming order Failed payment Delayed subscriptio…" at bounding box center [696, 191] width 543 height 308
click at [722, 82] on select "New subscription Upcoming order Failed payment Delayed subscription (inventory …" at bounding box center [696, 85] width 515 height 28
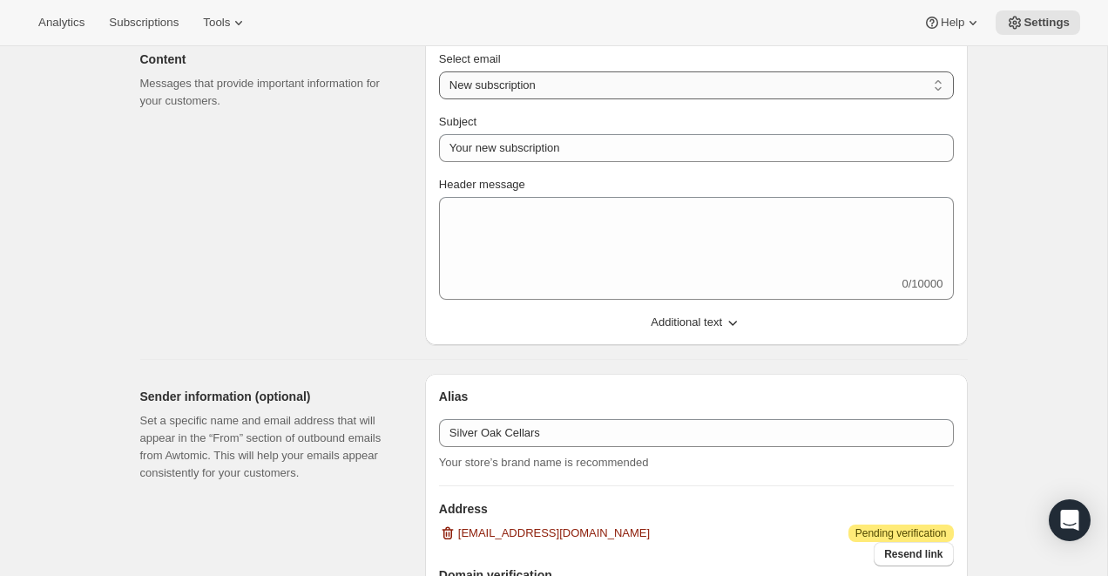
select select "subscriptionMessage"
click at [439, 71] on select "New subscription Upcoming order Failed payment Delayed subscription (inventory …" at bounding box center [696, 85] width 515 height 28
type input "You have a shipment coming"
select select "5"
select select "15"
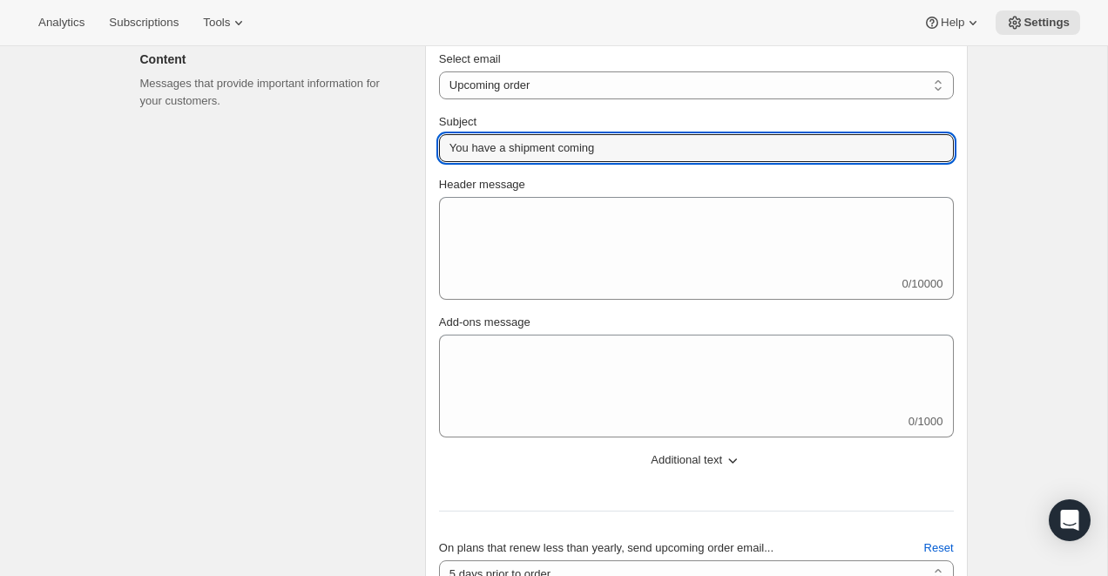
drag, startPoint x: 661, startPoint y: 148, endPoint x: 436, endPoint y: 145, distance: 224.8
click at [436, 145] on div "Select email New subscription Upcoming order Failed payment Delayed subscriptio…" at bounding box center [696, 400] width 543 height 727
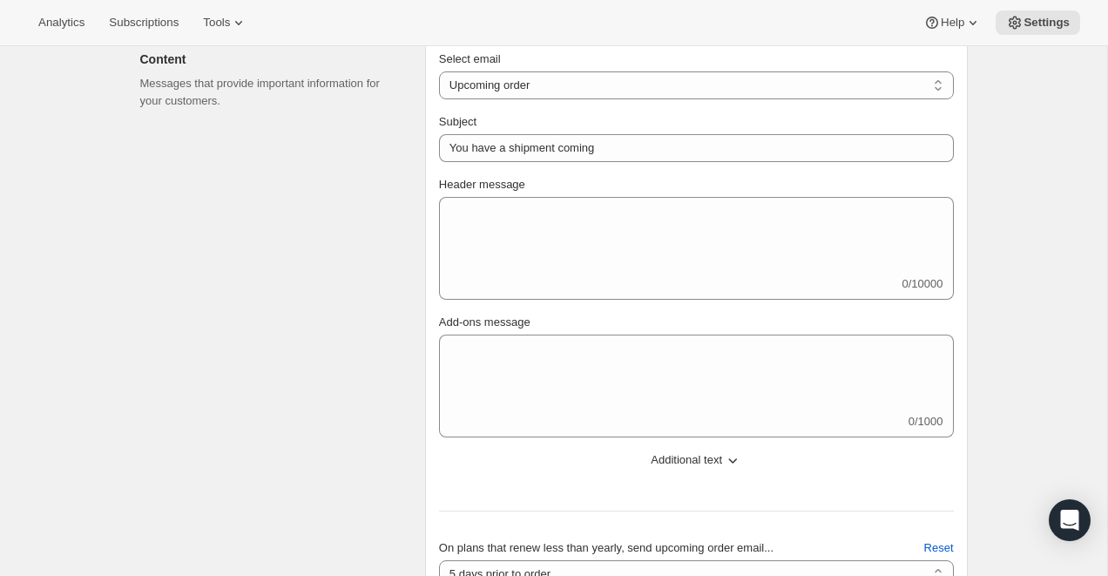
click at [753, 107] on div "Select email New subscription Upcoming order Failed payment Delayed subscriptio…" at bounding box center [696, 400] width 515 height 699
click at [789, 83] on select "New subscription Upcoming order Failed payment Delayed subscription (inventory …" at bounding box center [696, 85] width 515 height 28
select select "failedPaymentMessage"
click at [439, 71] on select "New subscription Upcoming order Failed payment Delayed subscription (inventory …" at bounding box center [696, 85] width 515 height 28
type input "Issue with Payment"
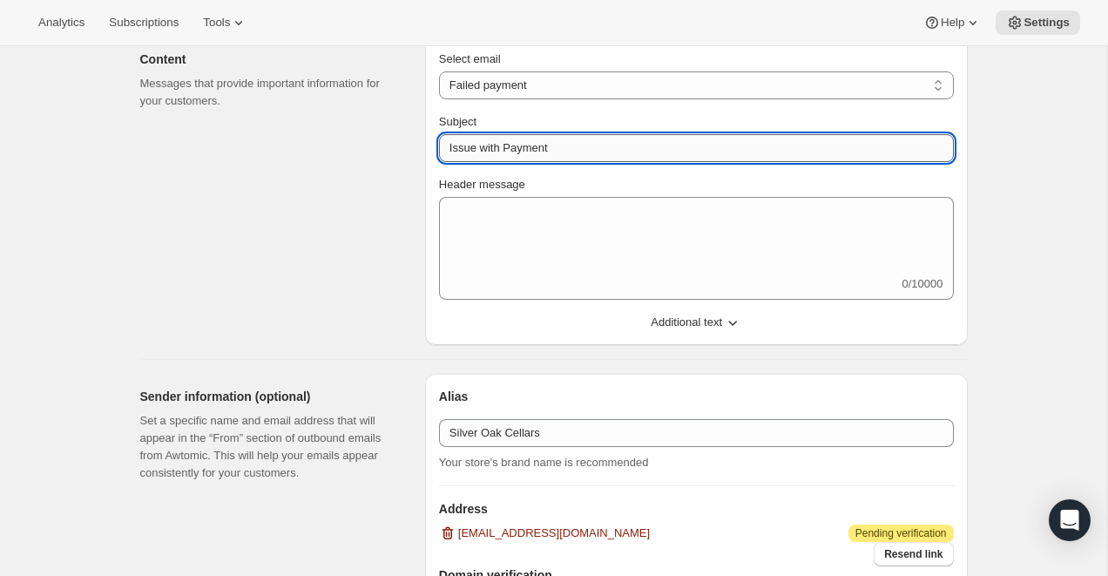
drag, startPoint x: 589, startPoint y: 147, endPoint x: 440, endPoint y: 146, distance: 149.0
click at [440, 146] on input "Issue with Payment" at bounding box center [696, 148] width 515 height 28
click at [669, 89] on select "New subscription Upcoming order Failed payment Delayed subscription (inventory …" at bounding box center [696, 85] width 515 height 28
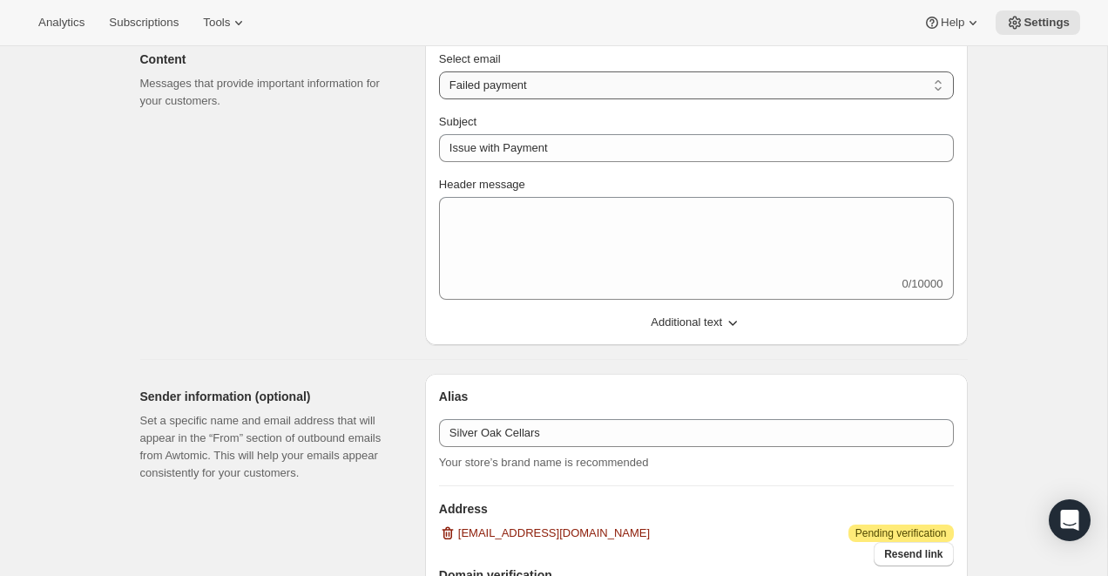
select select "delayedMessage"
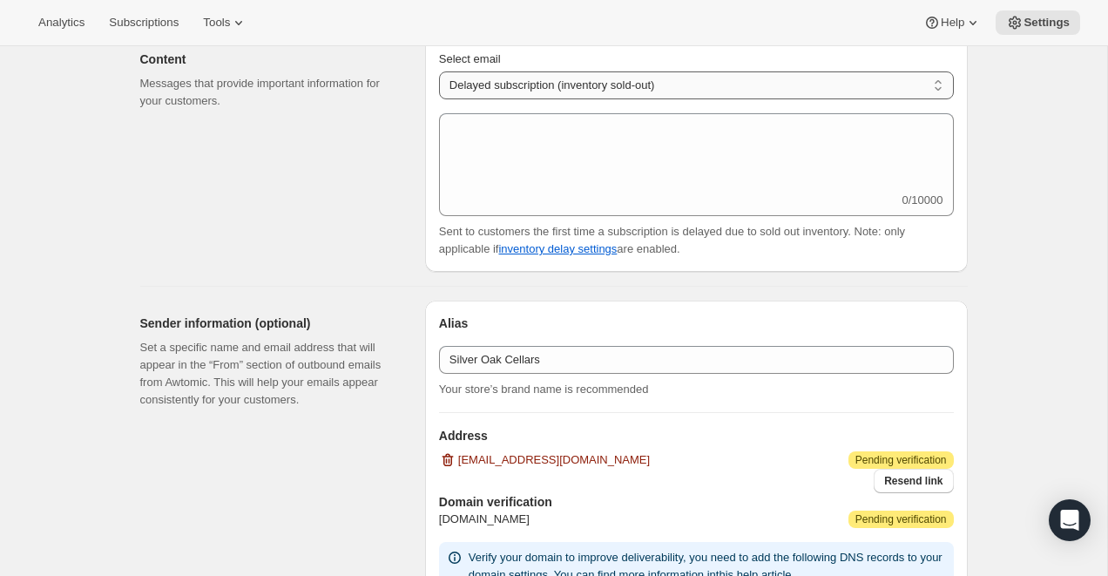
click at [701, 84] on select "New subscription Upcoming order Failed payment Delayed subscription (inventory …" at bounding box center [696, 85] width 515 height 28
click at [439, 71] on select "New subscription Upcoming order Failed payment Delayed subscription (inventory …" at bounding box center [696, 85] width 515 height 28
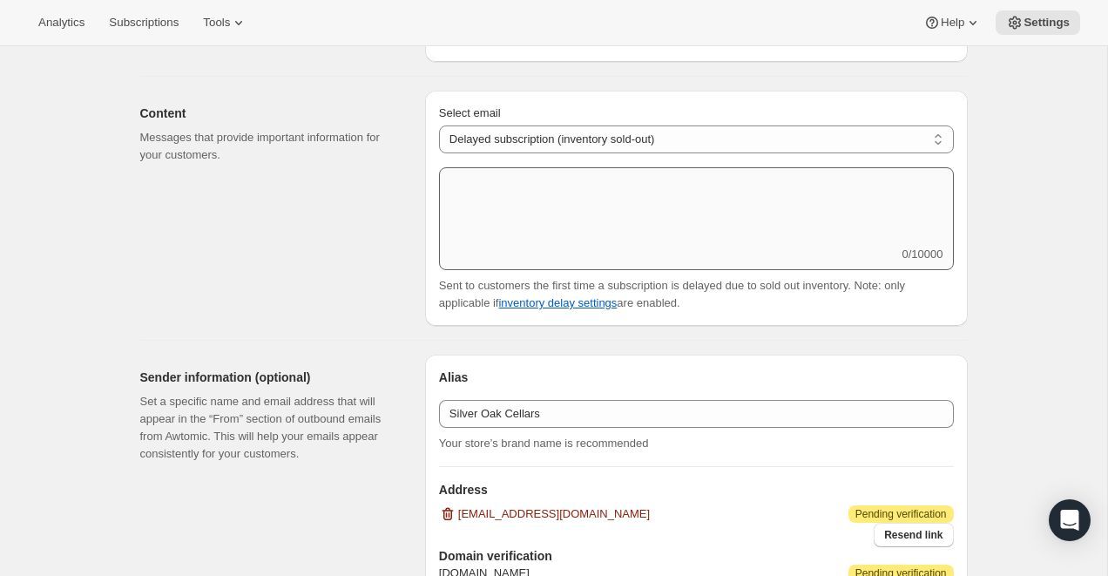
scroll to position [265, 0]
click at [599, 132] on select "New subscription Upcoming order Failed payment Delayed subscription (inventory …" at bounding box center [696, 138] width 515 height 28
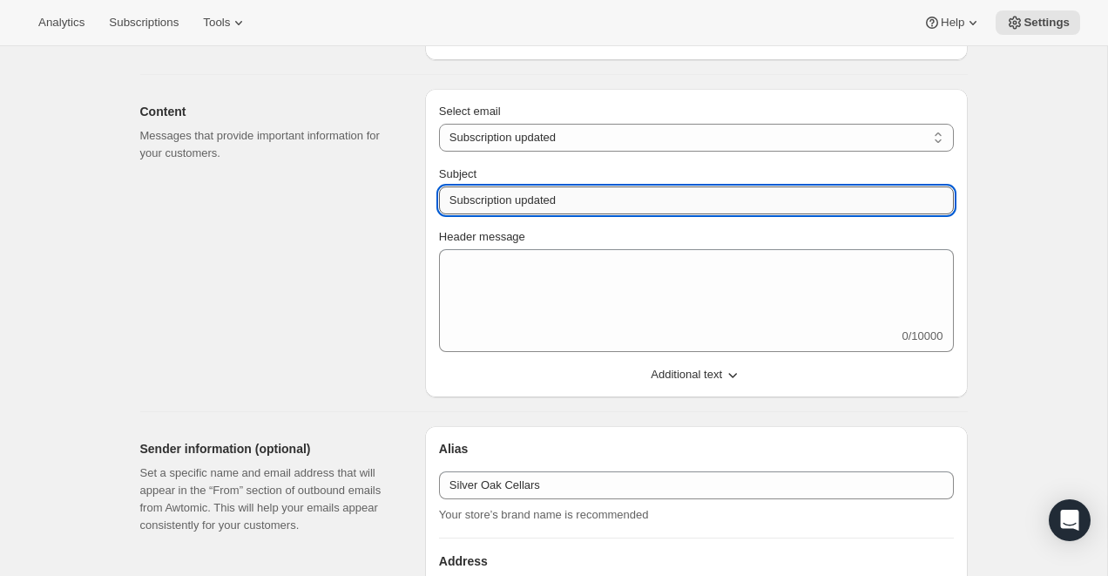
click at [593, 200] on input "Subscription updated" at bounding box center [696, 200] width 515 height 28
drag, startPoint x: 593, startPoint y: 200, endPoint x: 437, endPoint y: 192, distance: 157.1
click at [437, 192] on div "Select email New subscription Upcoming order Failed payment Delayed subscriptio…" at bounding box center [696, 243] width 543 height 308
click at [674, 136] on select "New subscription Upcoming order Failed payment Delayed subscription (inventory …" at bounding box center [696, 138] width 515 height 28
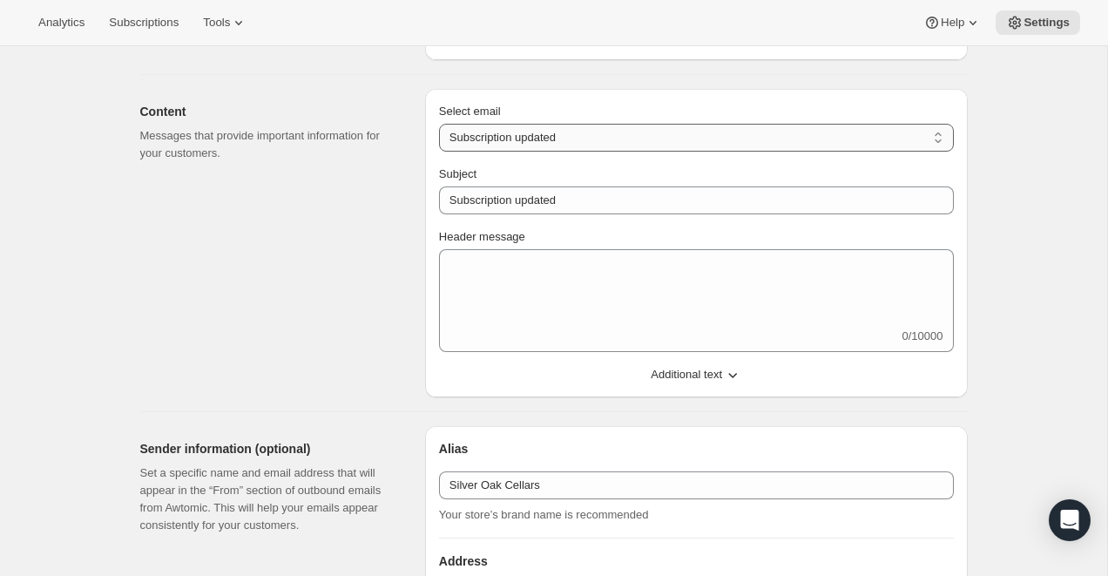
select select "pausedMessage"
click at [439, 124] on select "New subscription Upcoming order Failed payment Delayed subscription (inventory …" at bounding box center [696, 138] width 515 height 28
type input "Subscription paused"
type textarea "Subscription paused. Reactivate anytime."
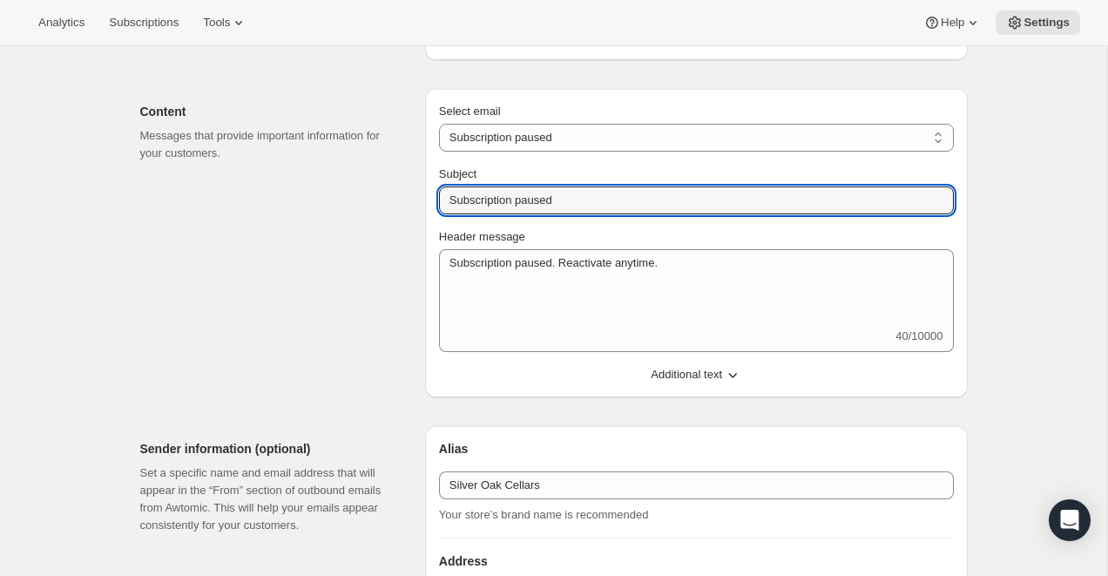
drag, startPoint x: 618, startPoint y: 201, endPoint x: 434, endPoint y: 203, distance: 183.9
click at [434, 203] on div "Select email New subscription Upcoming order Failed payment Delayed subscriptio…" at bounding box center [696, 243] width 543 height 308
click at [584, 143] on select "New subscription Upcoming order Failed payment Delayed subscription (inventory …" at bounding box center [696, 138] width 515 height 28
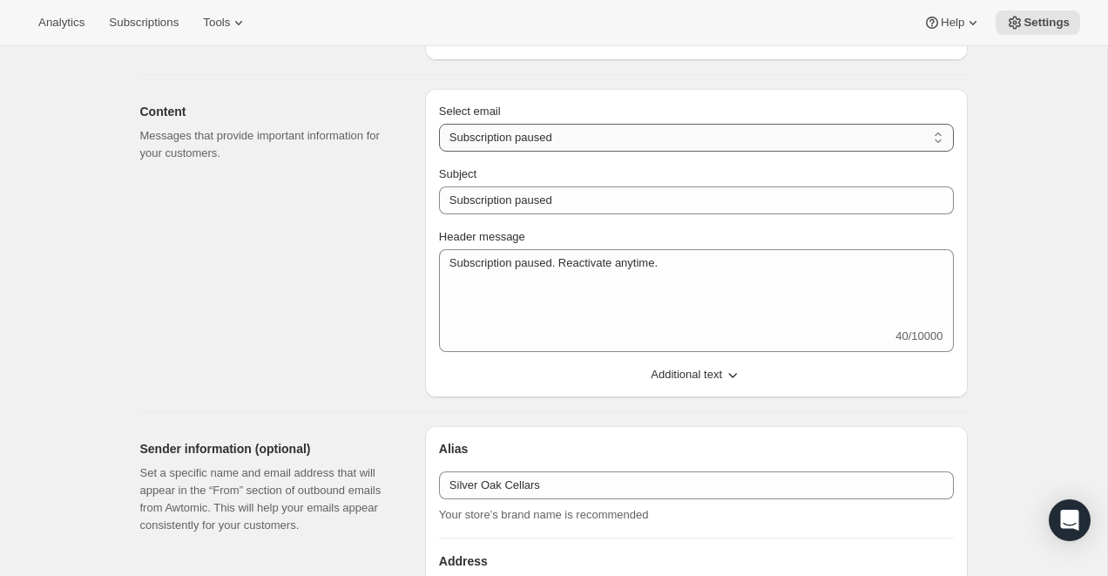
select select "cancelledMessage"
click at [439, 124] on select "New subscription Upcoming order Failed payment Delayed subscription (inventory …" at bounding box center [696, 138] width 515 height 28
type textarea "Subscription cancelled. Please reach out to reactivate."
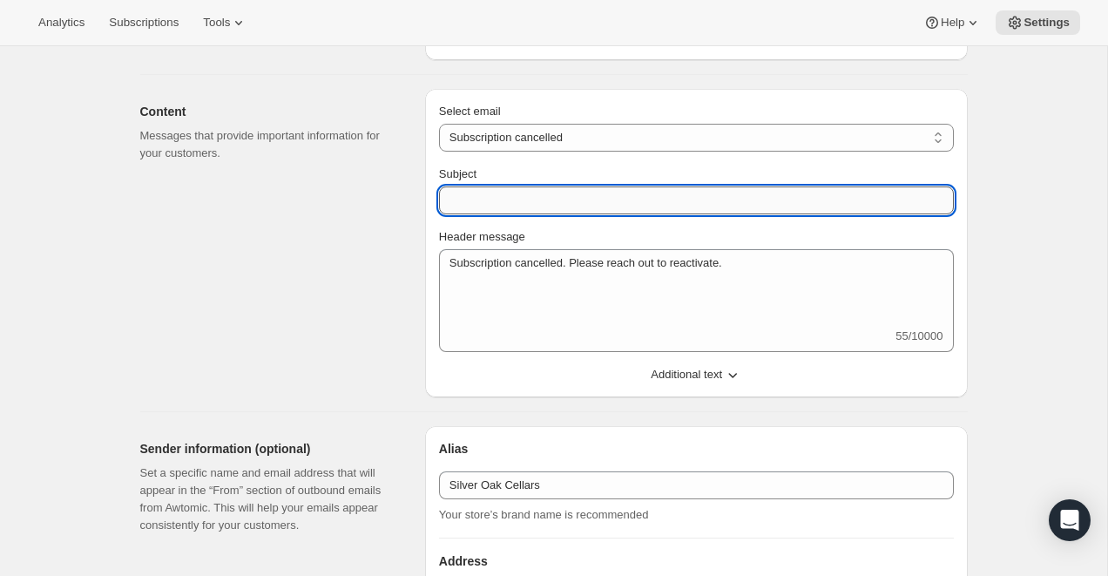
click at [603, 204] on input "Subject" at bounding box center [696, 200] width 515 height 28
click at [526, 17] on div "Analytics Subscriptions Tools Help Settings" at bounding box center [554, 23] width 1108 height 46
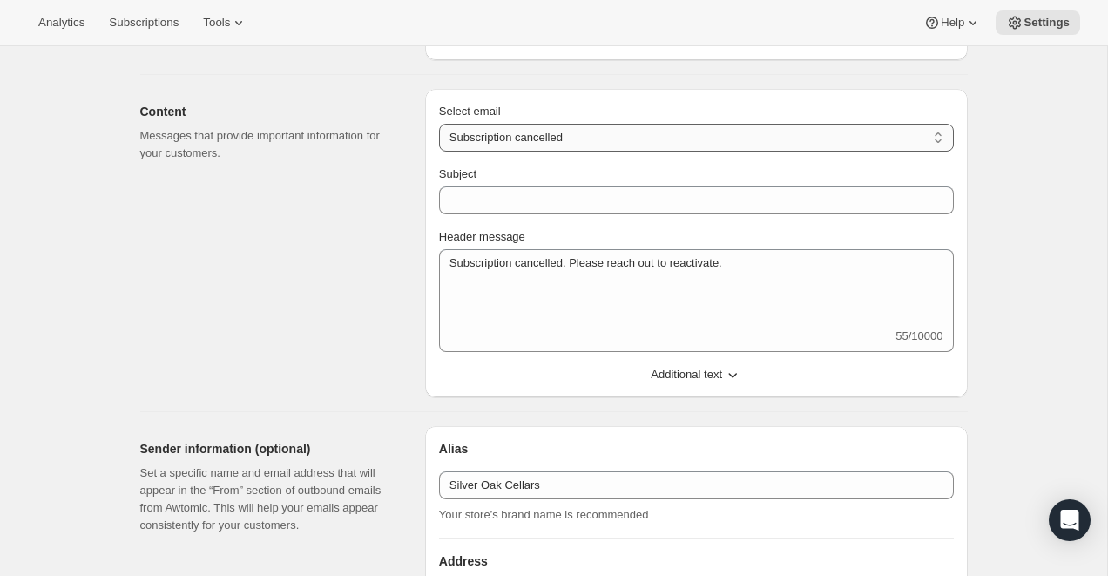
click at [634, 138] on select "New subscription Upcoming order Failed payment Delayed subscription (inventory …" at bounding box center [696, 138] width 515 height 28
select select "reactivatedMessage"
click at [439, 124] on select "New subscription Upcoming order Failed payment Delayed subscription (inventory …" at bounding box center [696, 138] width 515 height 28
type input "Subscription updated"
type textarea "Welcome back! We're excited to continue your subscription."
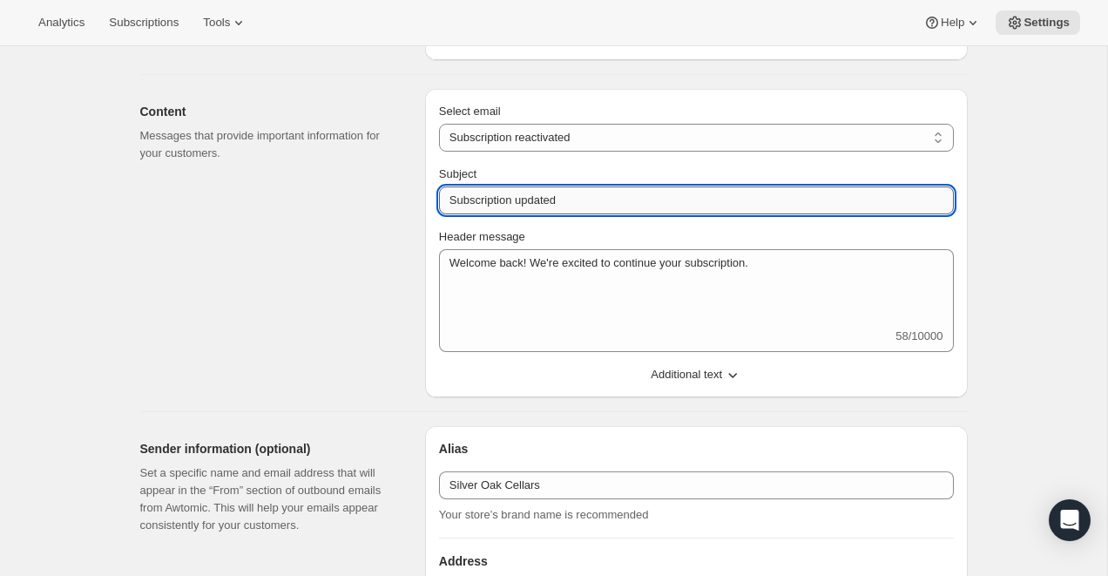
drag, startPoint x: 585, startPoint y: 191, endPoint x: 447, endPoint y: 202, distance: 138.1
click at [436, 205] on div "Select email New subscription Upcoming order Failed payment Delayed subscriptio…" at bounding box center [696, 243] width 543 height 308
click at [612, 143] on select "New subscription Upcoming order Failed payment Delayed subscription (inventory …" at bounding box center [696, 138] width 515 height 28
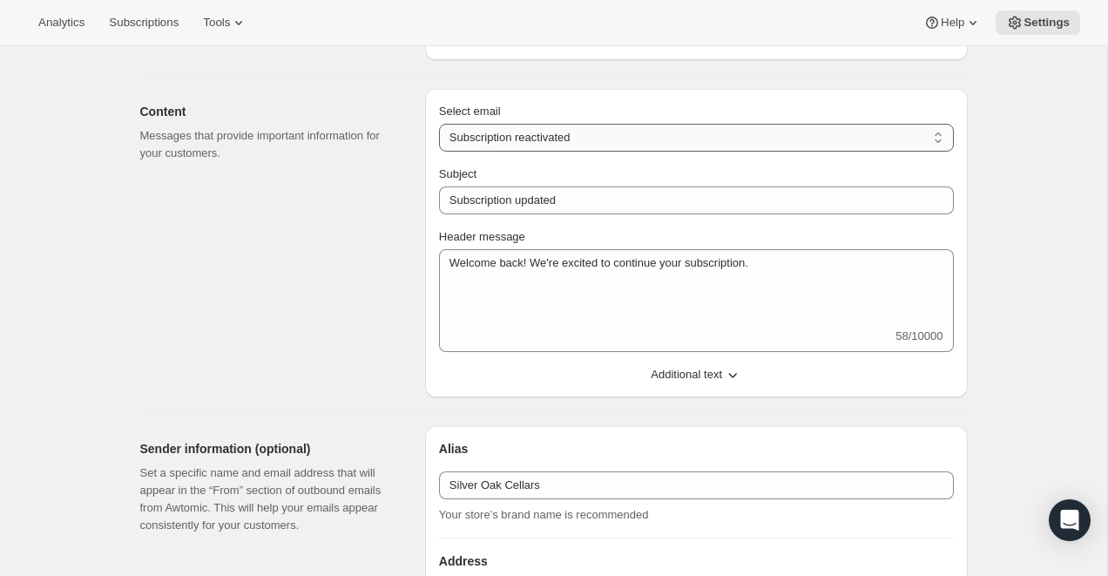
select select "giftedMessage"
click at [439, 124] on select "New subscription Upcoming order Failed payment Delayed subscription (inventory …" at bounding box center [696, 138] width 515 height 28
type input "You have been gifted a subscription"
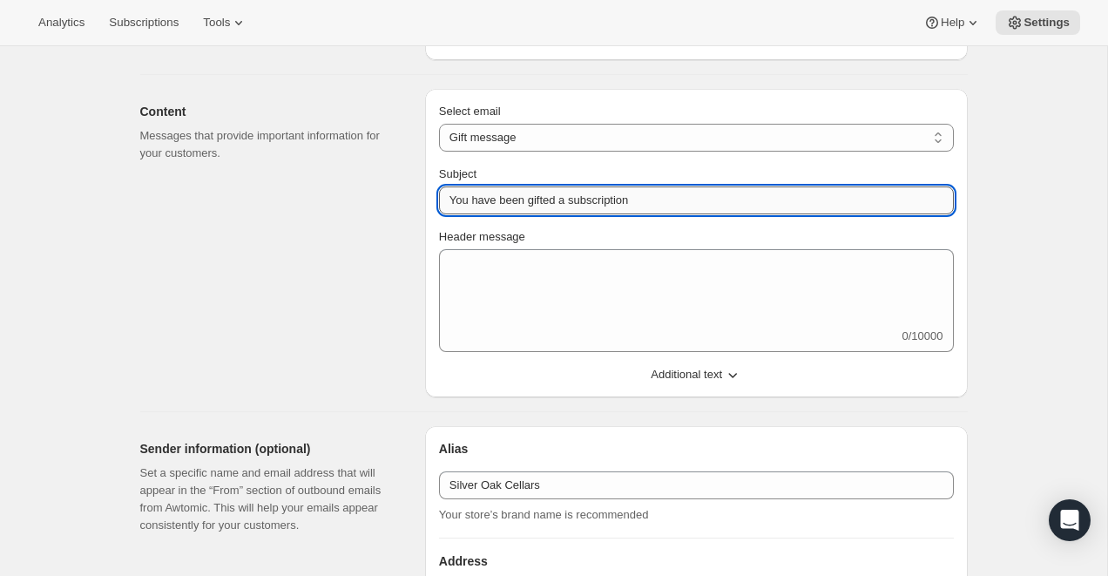
drag, startPoint x: 656, startPoint y: 201, endPoint x: 447, endPoint y: 202, distance: 209.1
click at [447, 202] on input "You have been gifted a subscription" at bounding box center [696, 200] width 515 height 28
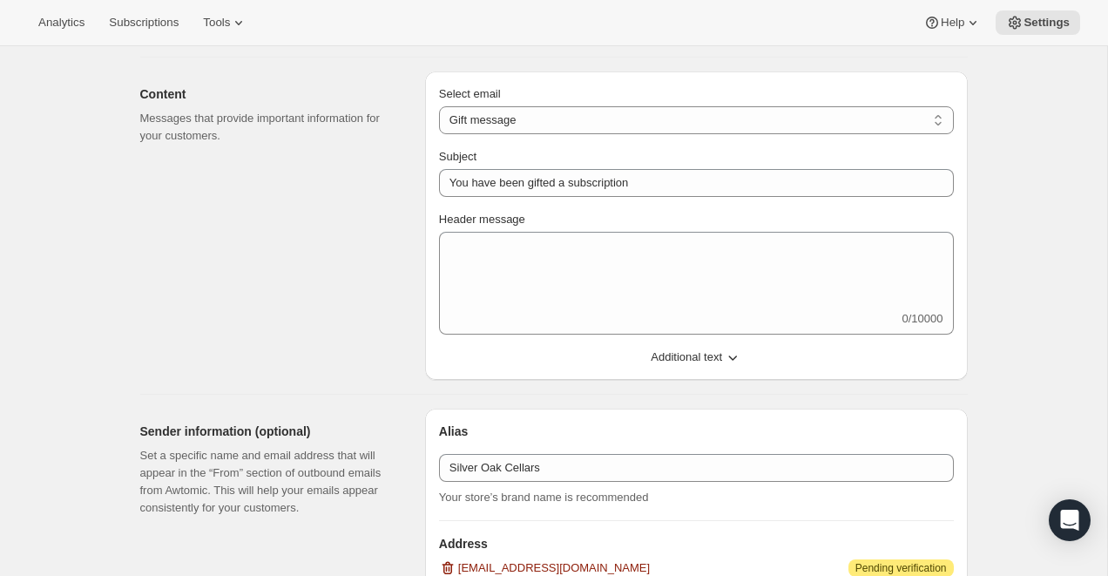
scroll to position [279, 0]
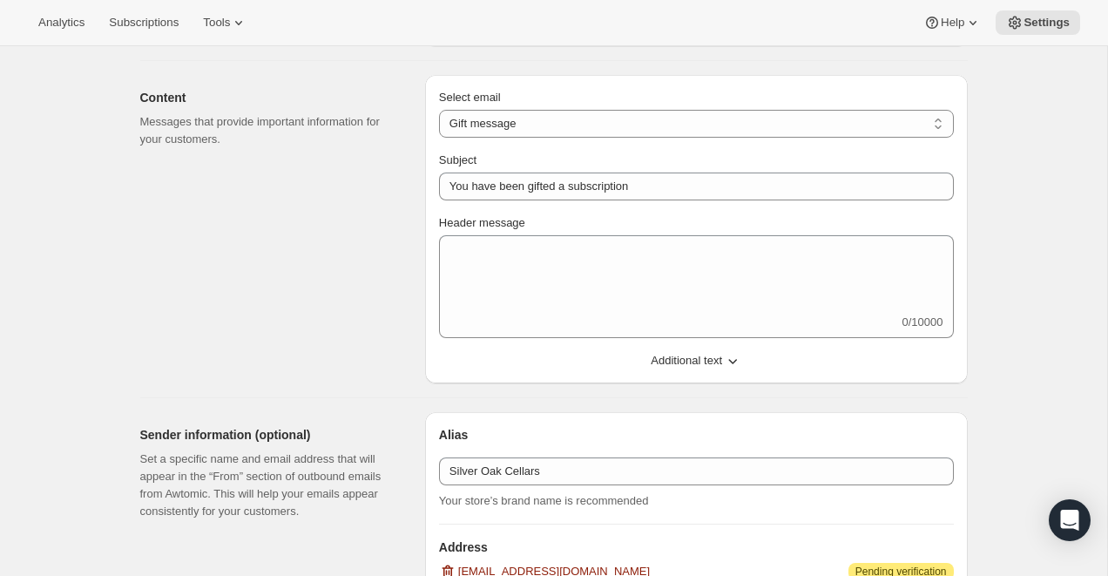
click at [725, 360] on button "Additional text" at bounding box center [697, 361] width 536 height 28
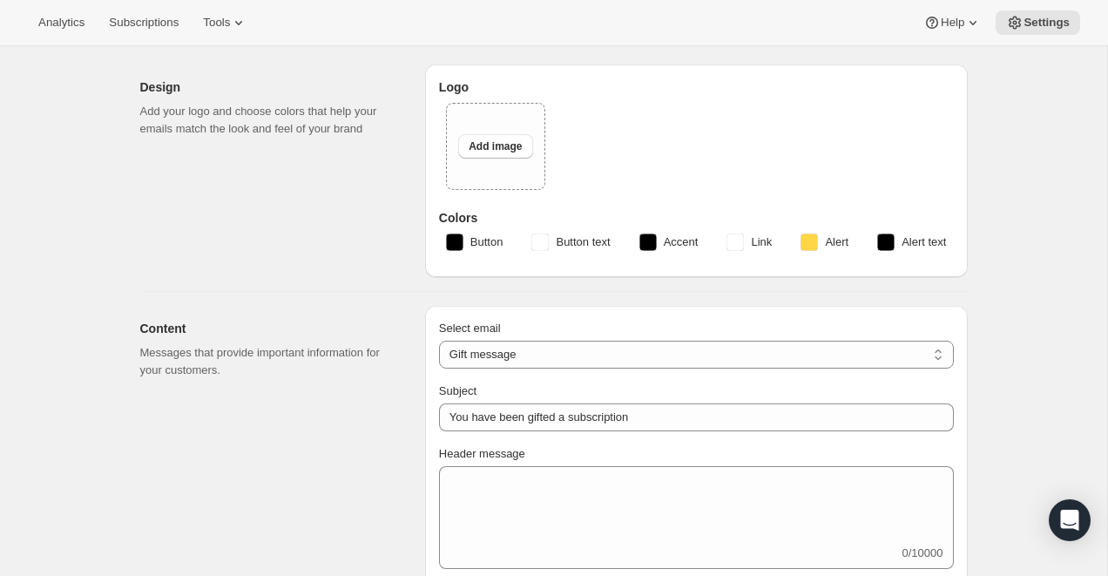
scroll to position [0, 0]
